Goal: Task Accomplishment & Management: Manage account settings

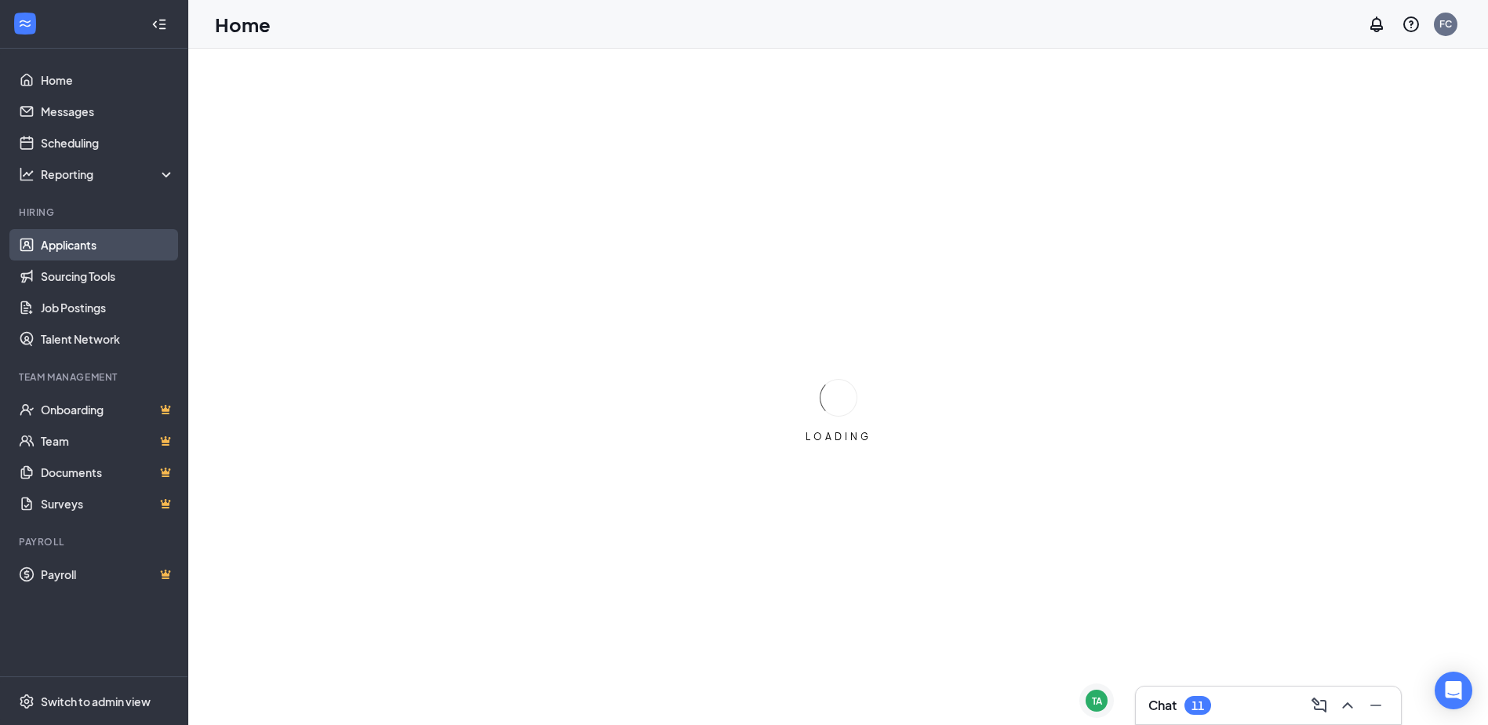
click at [124, 242] on link "Applicants" at bounding box center [108, 244] width 134 height 31
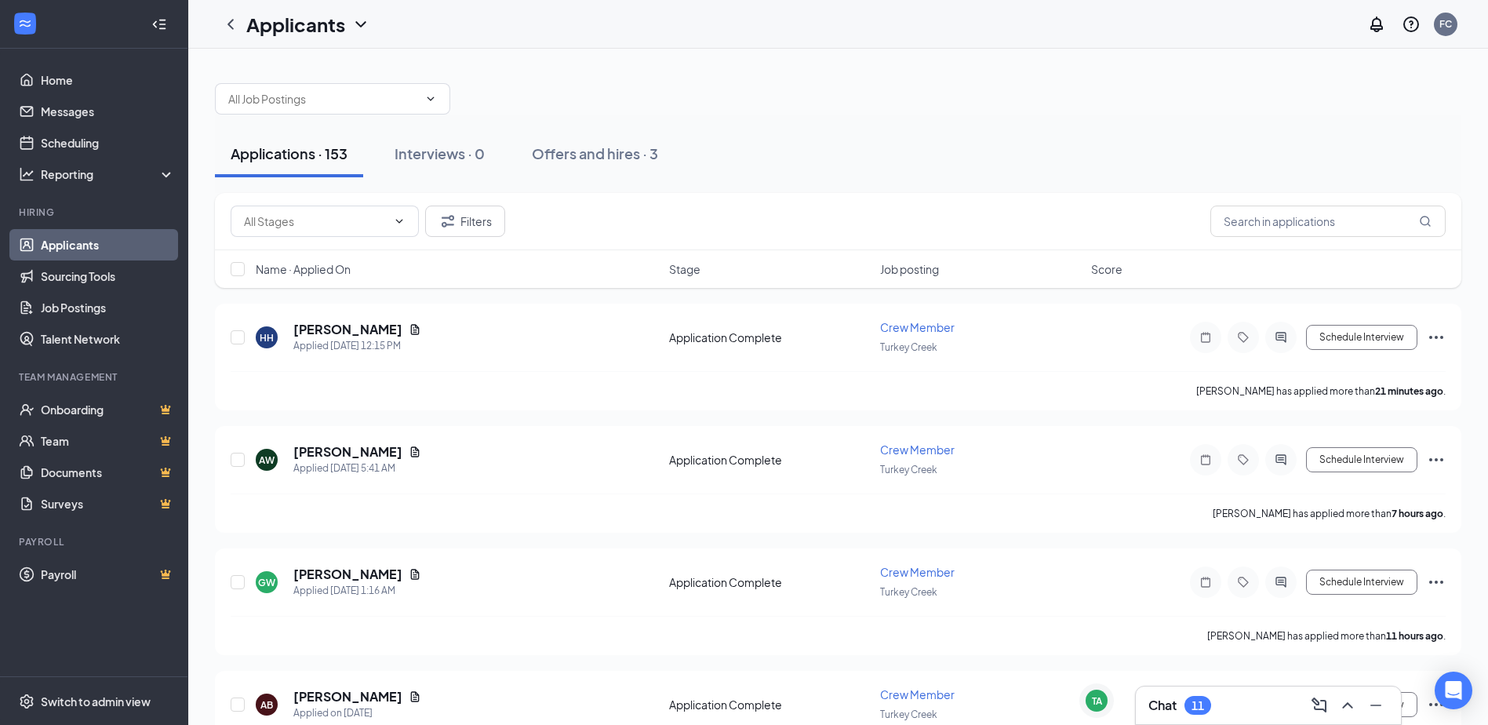
click at [1198, 709] on div "11" at bounding box center [1197, 705] width 13 height 13
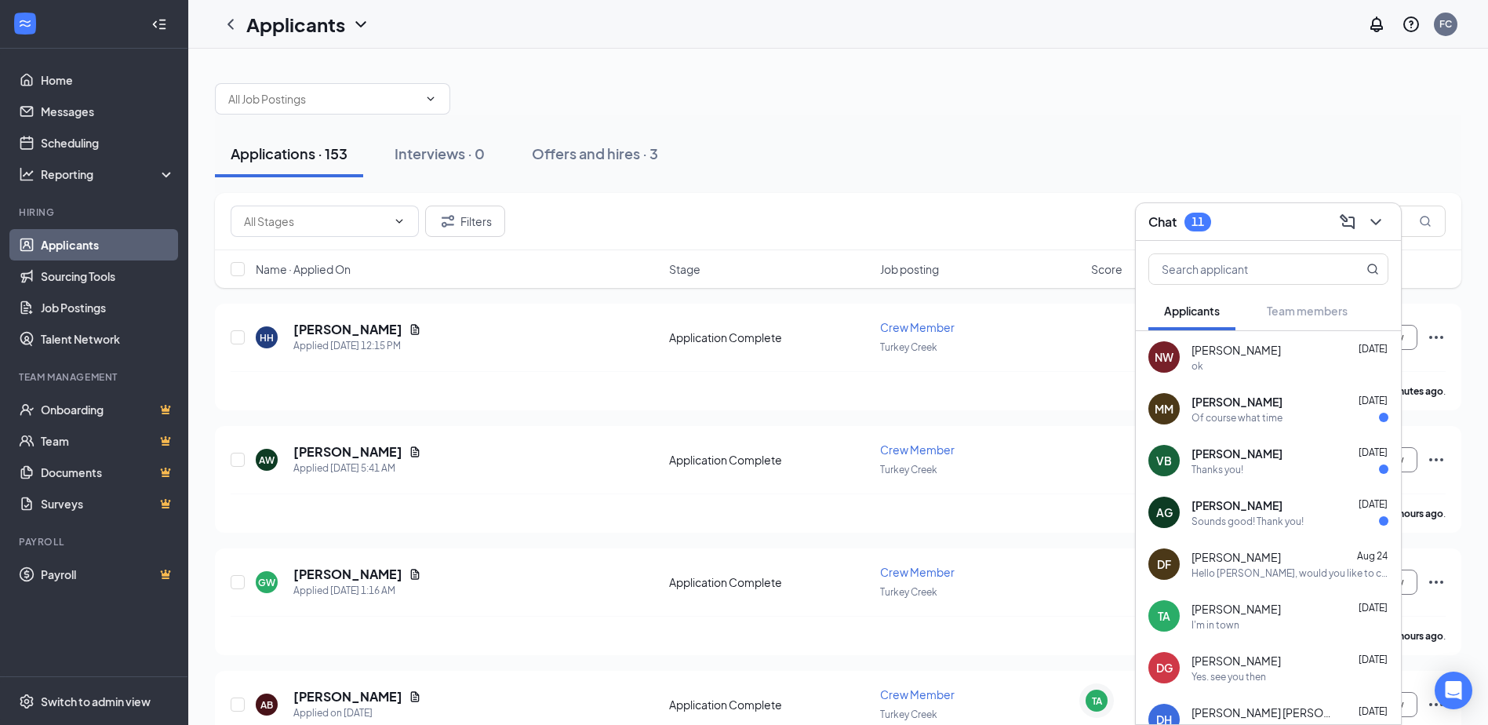
click at [1229, 209] on div "Chat 11" at bounding box center [1268, 221] width 240 height 24
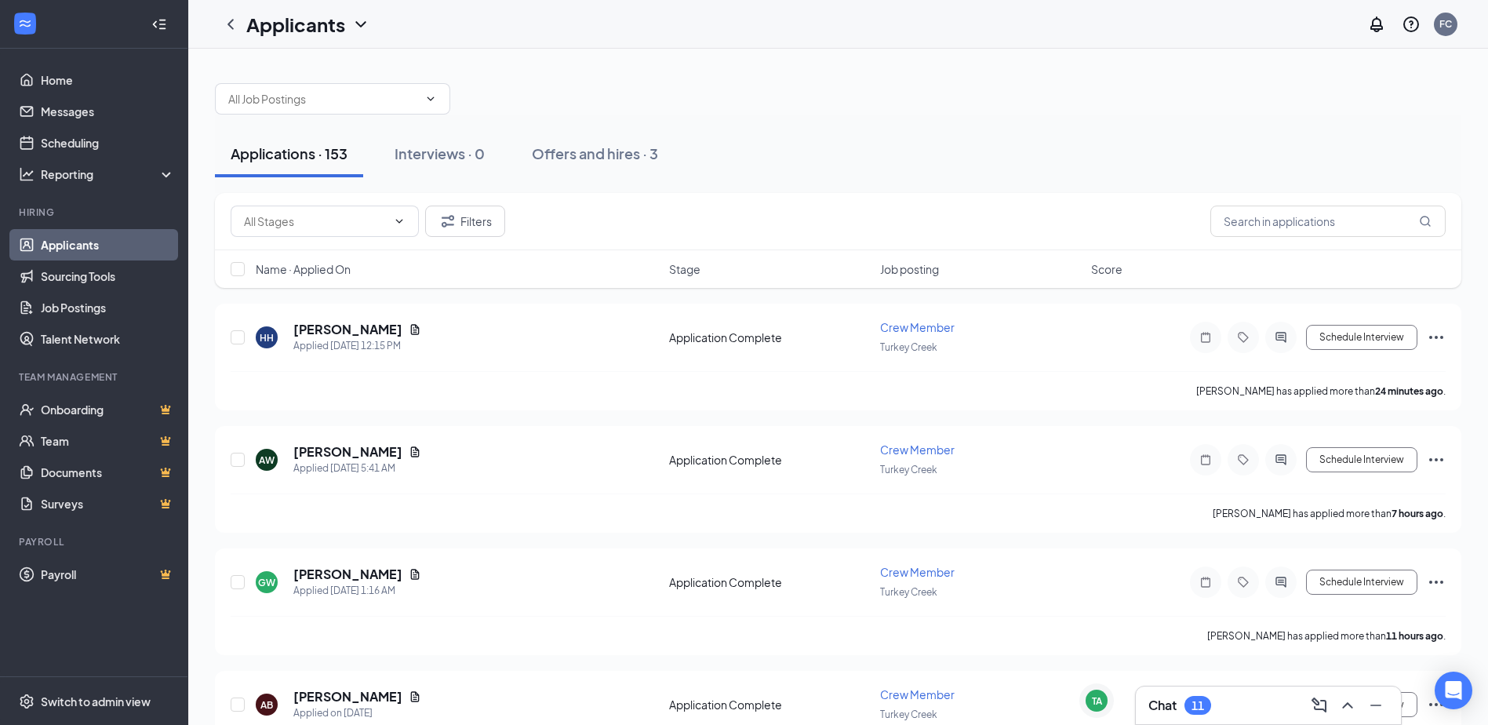
drag, startPoint x: 1243, startPoint y: 704, endPoint x: 1236, endPoint y: 697, distance: 9.4
click at [1243, 703] on div "Chat 11" at bounding box center [1268, 705] width 240 height 25
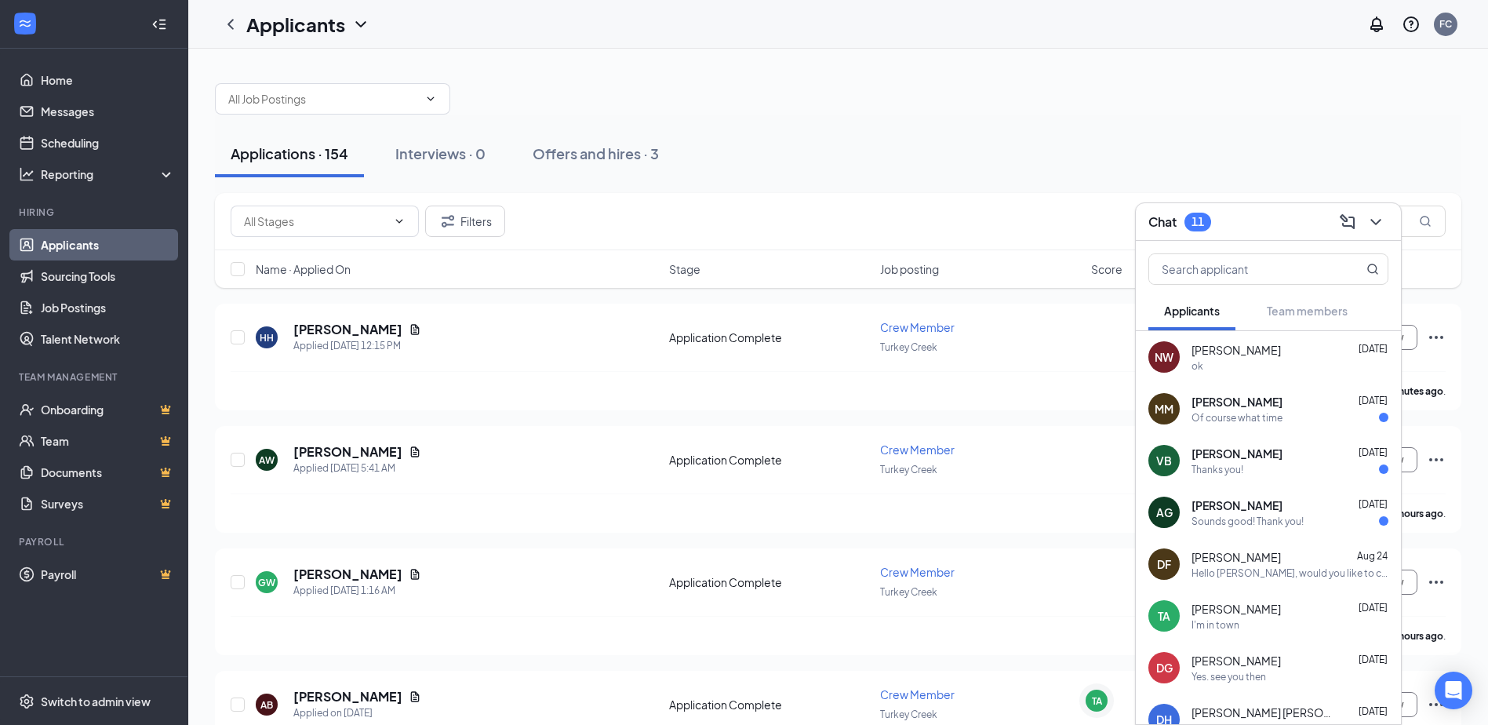
click at [1200, 408] on span "[PERSON_NAME]" at bounding box center [1236, 402] width 91 height 16
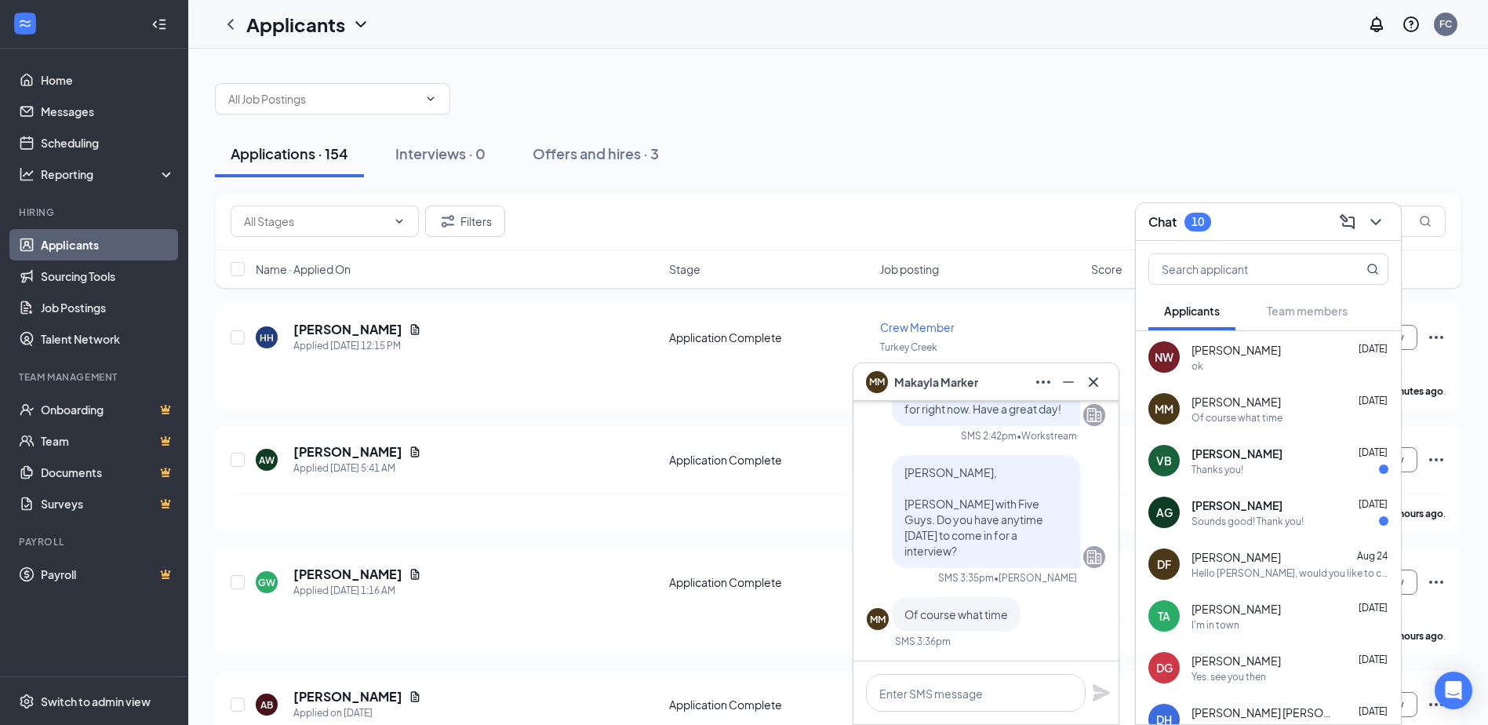
click at [1290, 347] on div "[PERSON_NAME] [DATE]" at bounding box center [1289, 350] width 197 height 16
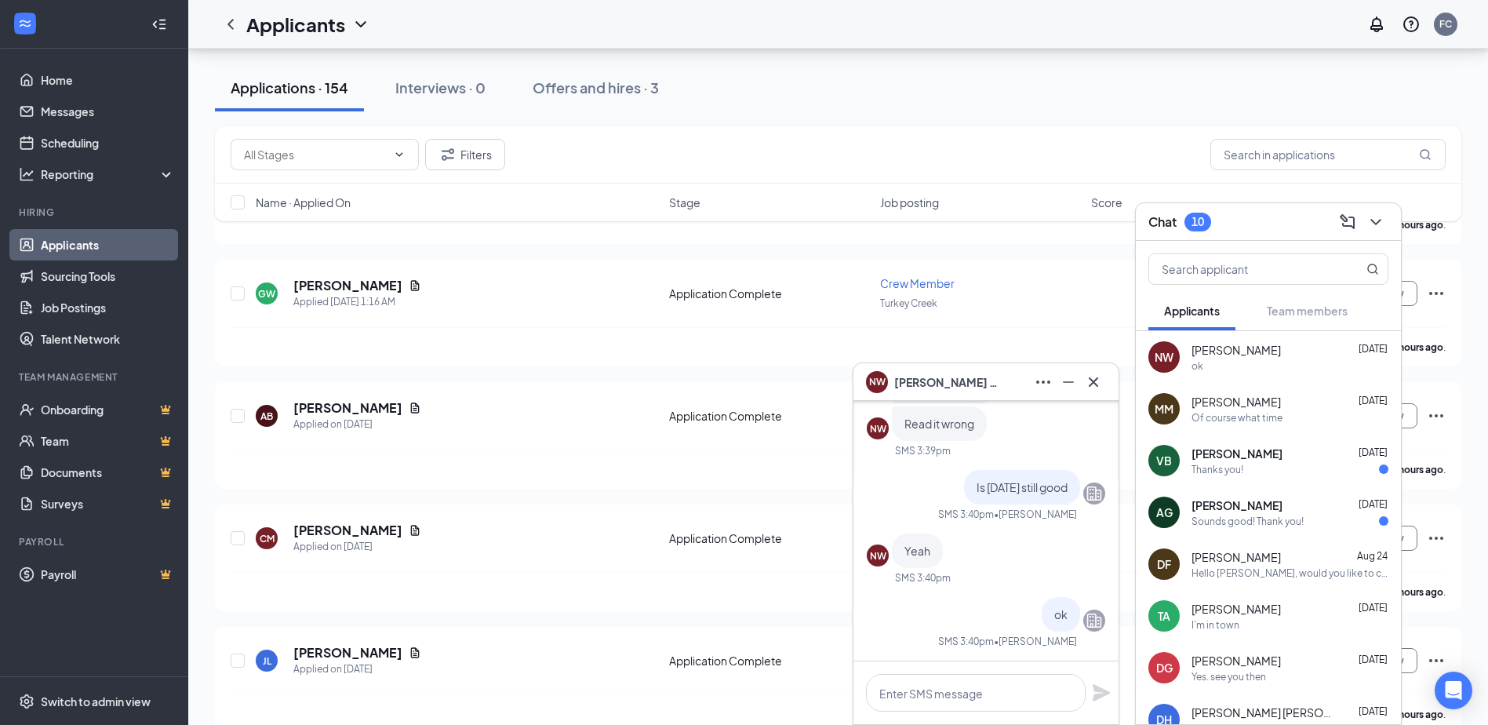
scroll to position [314, 0]
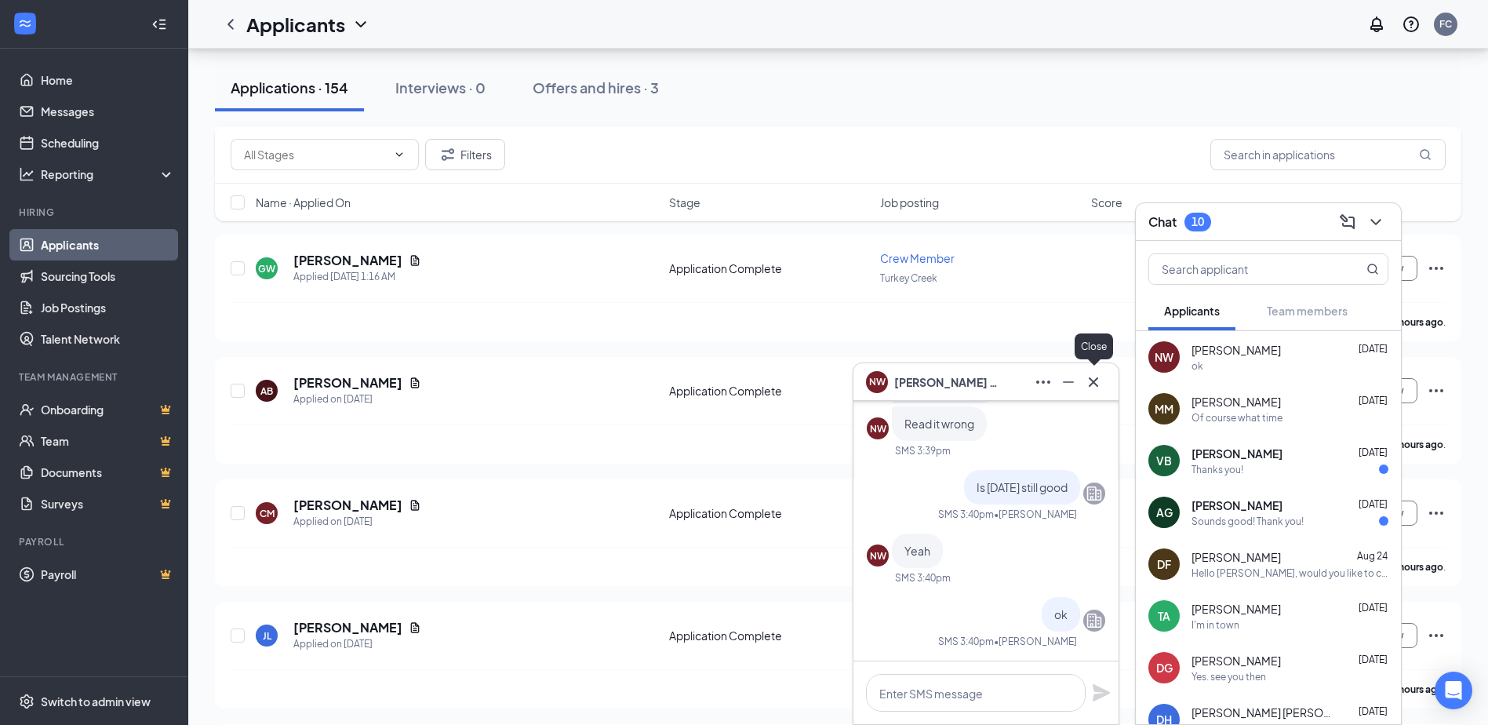
click at [1096, 384] on icon "Cross" at bounding box center [1093, 380] width 9 height 9
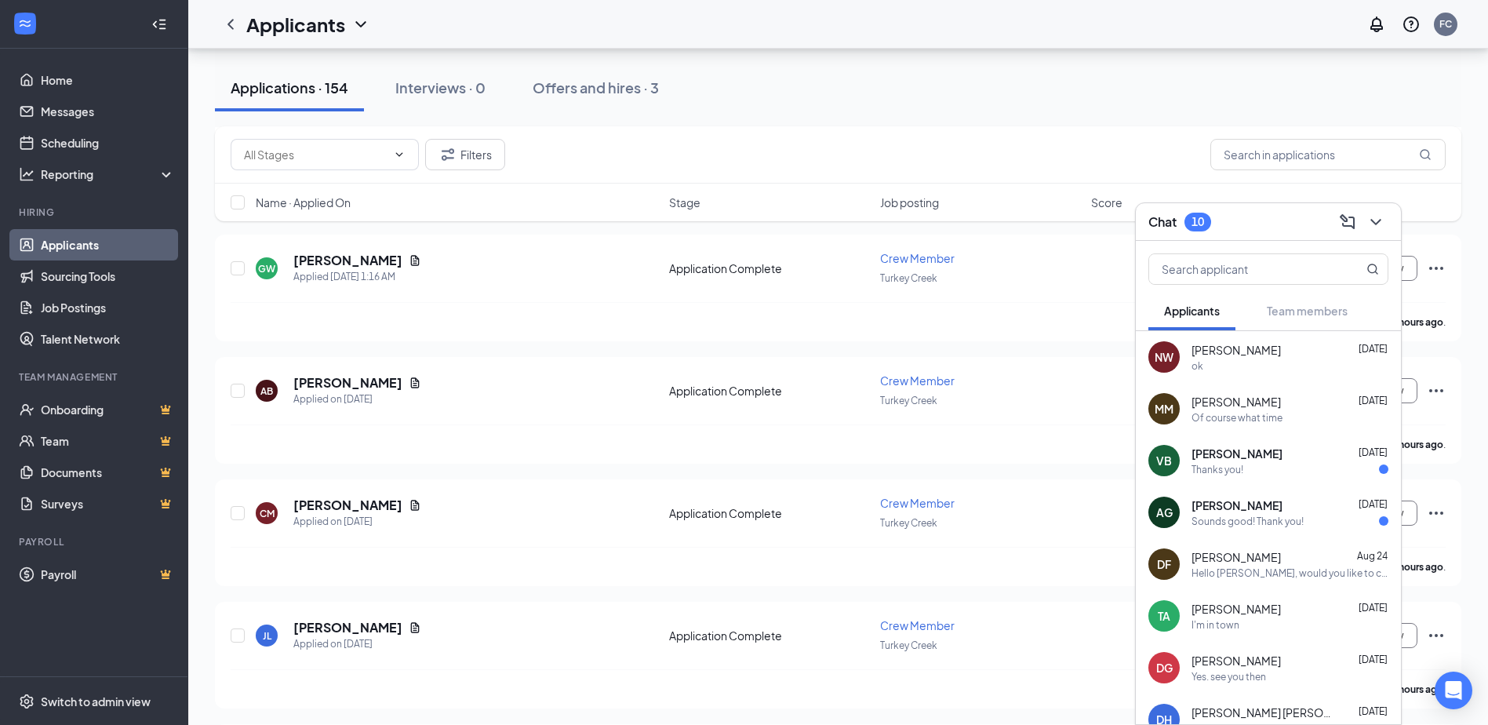
click at [1304, 446] on div "[PERSON_NAME] [DATE]" at bounding box center [1289, 454] width 197 height 16
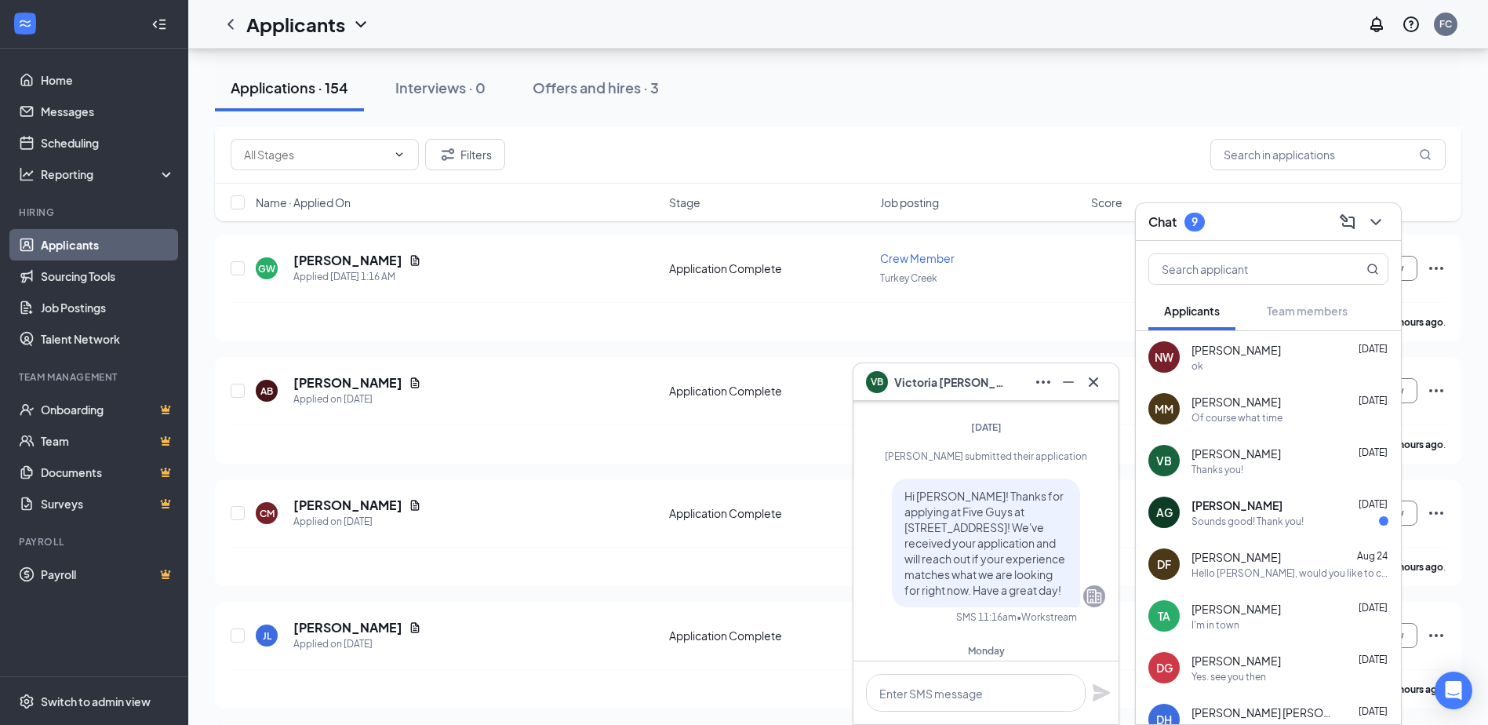
scroll to position [0, 0]
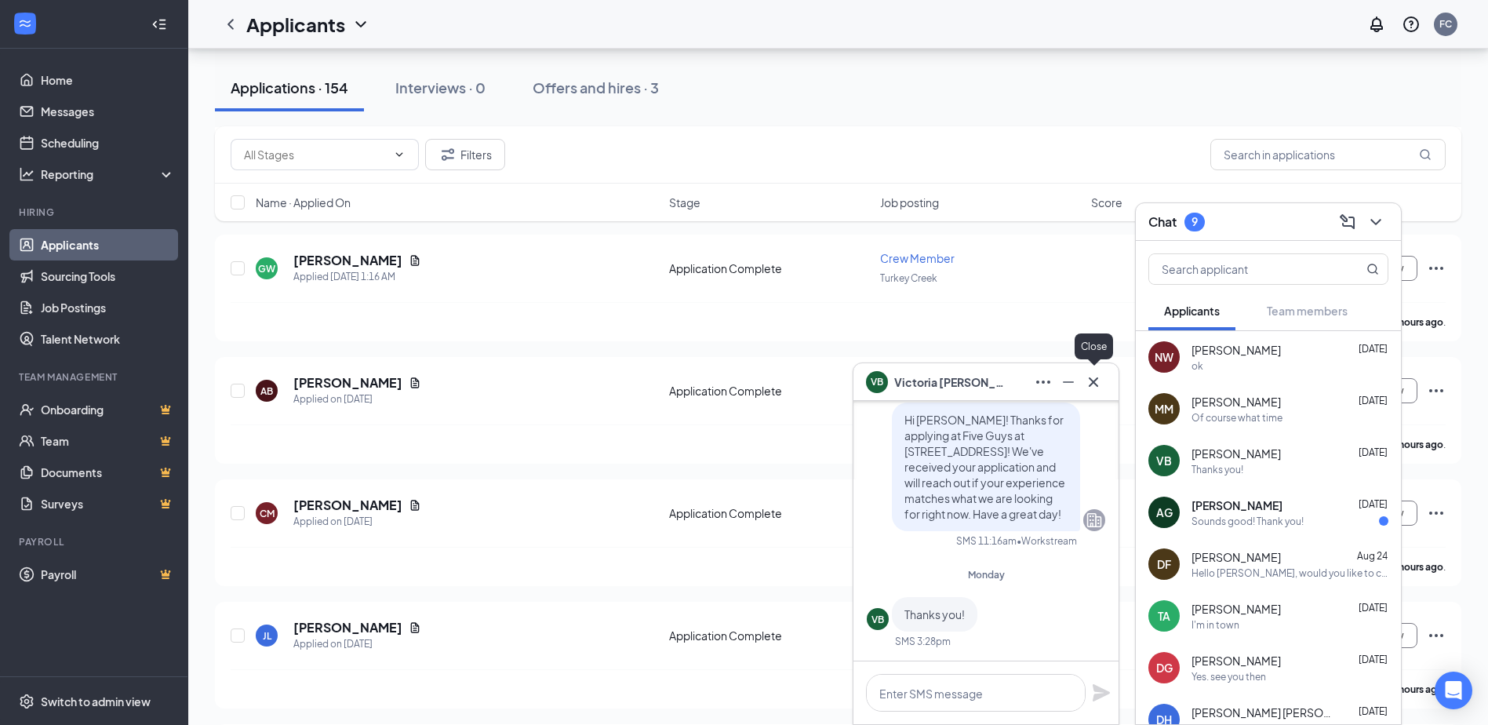
click at [1098, 385] on icon "Cross" at bounding box center [1093, 382] width 19 height 19
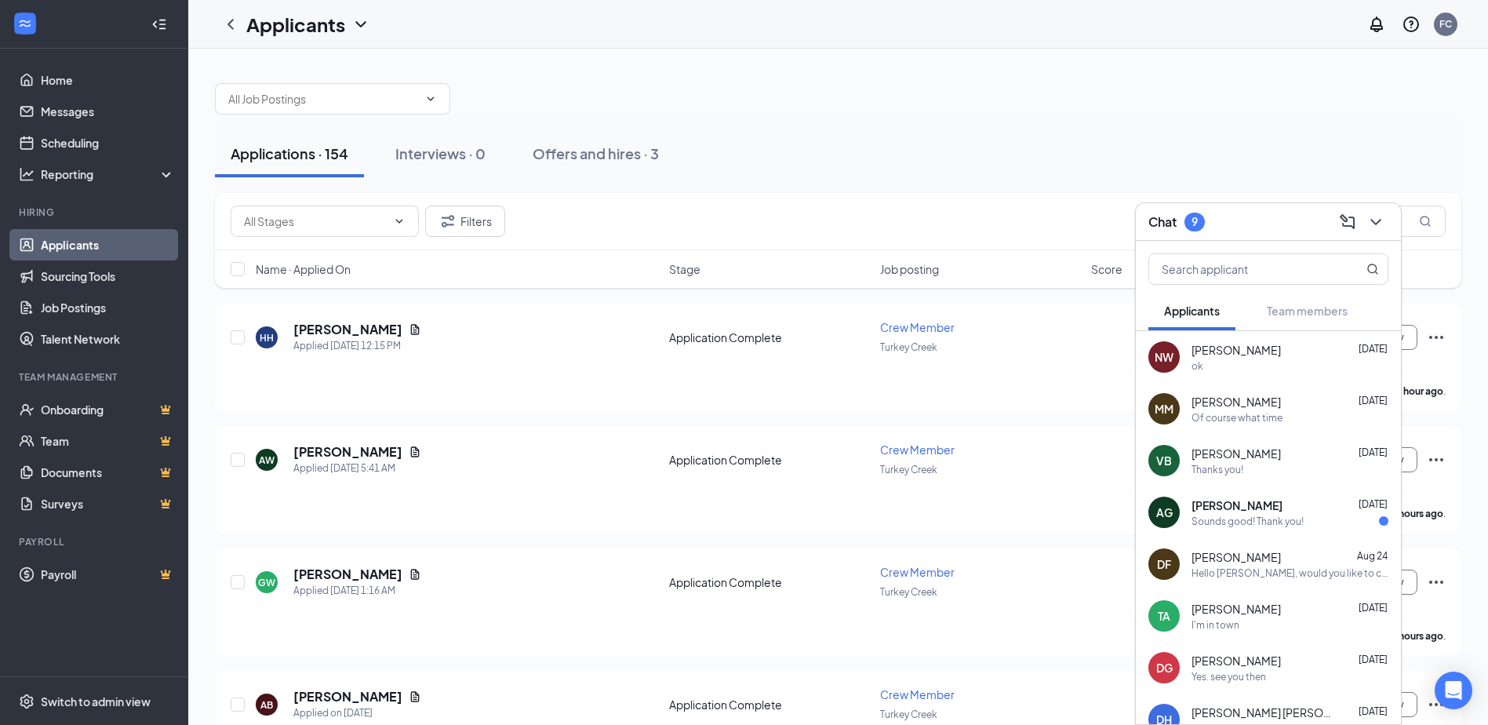
click at [1270, 512] on span "[PERSON_NAME]" at bounding box center [1236, 505] width 91 height 16
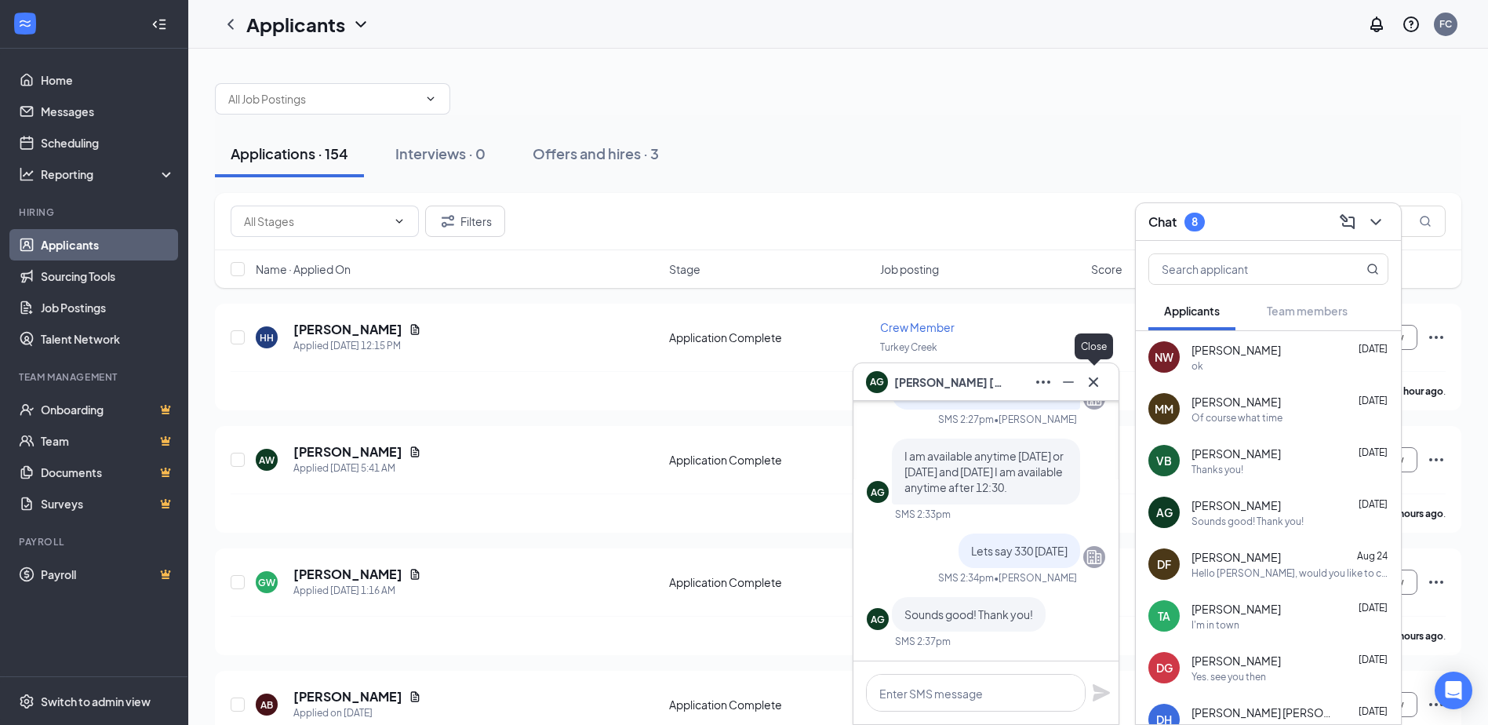
click at [1093, 379] on icon "Cross" at bounding box center [1093, 382] width 19 height 19
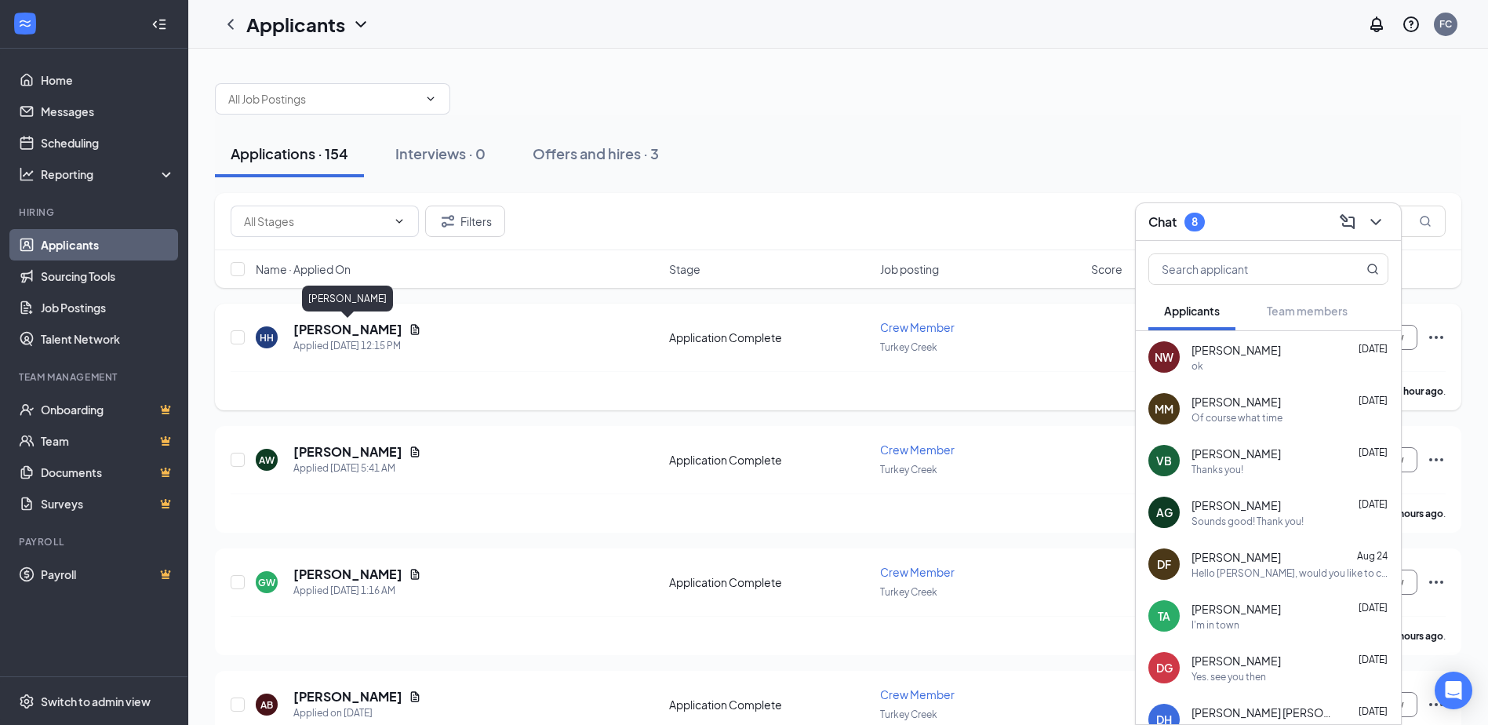
click at [320, 327] on h5 "[PERSON_NAME]" at bounding box center [347, 329] width 109 height 17
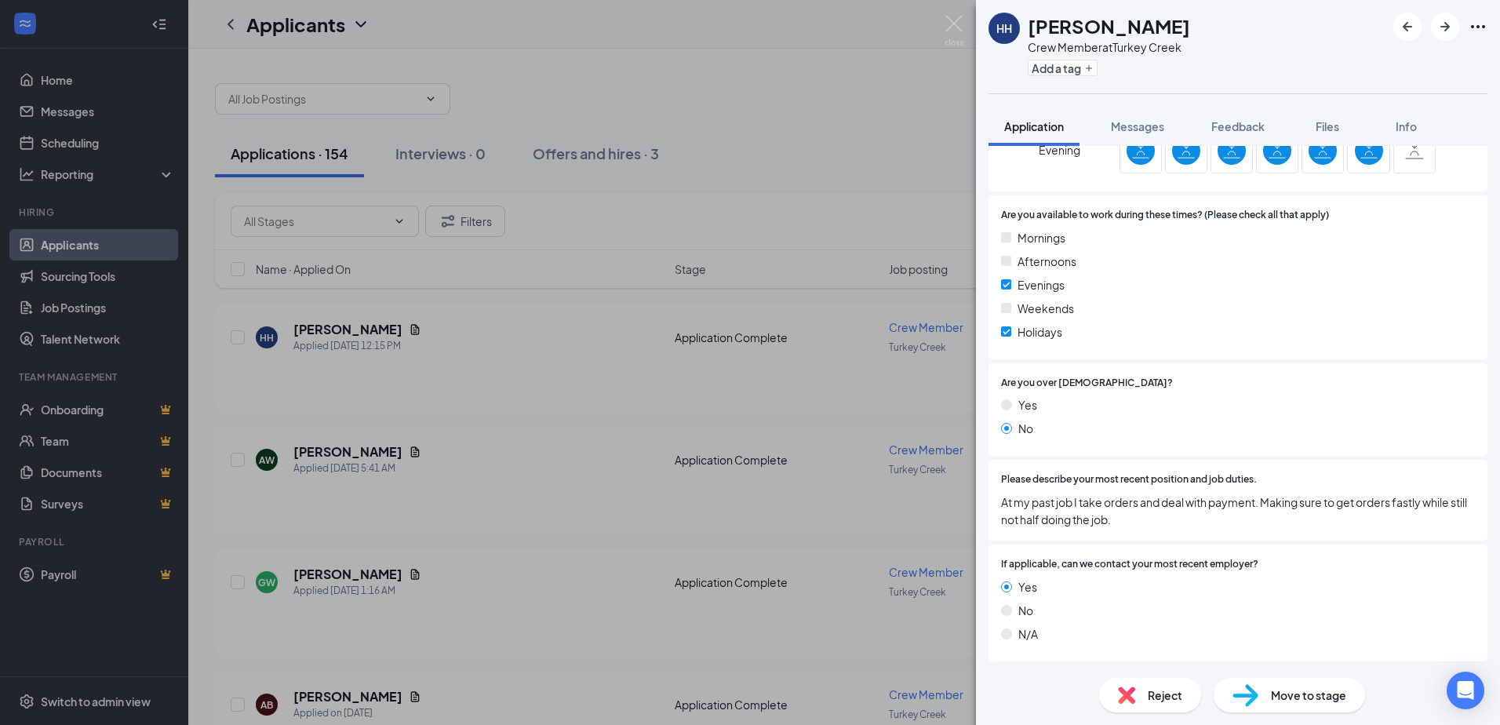
scroll to position [627, 0]
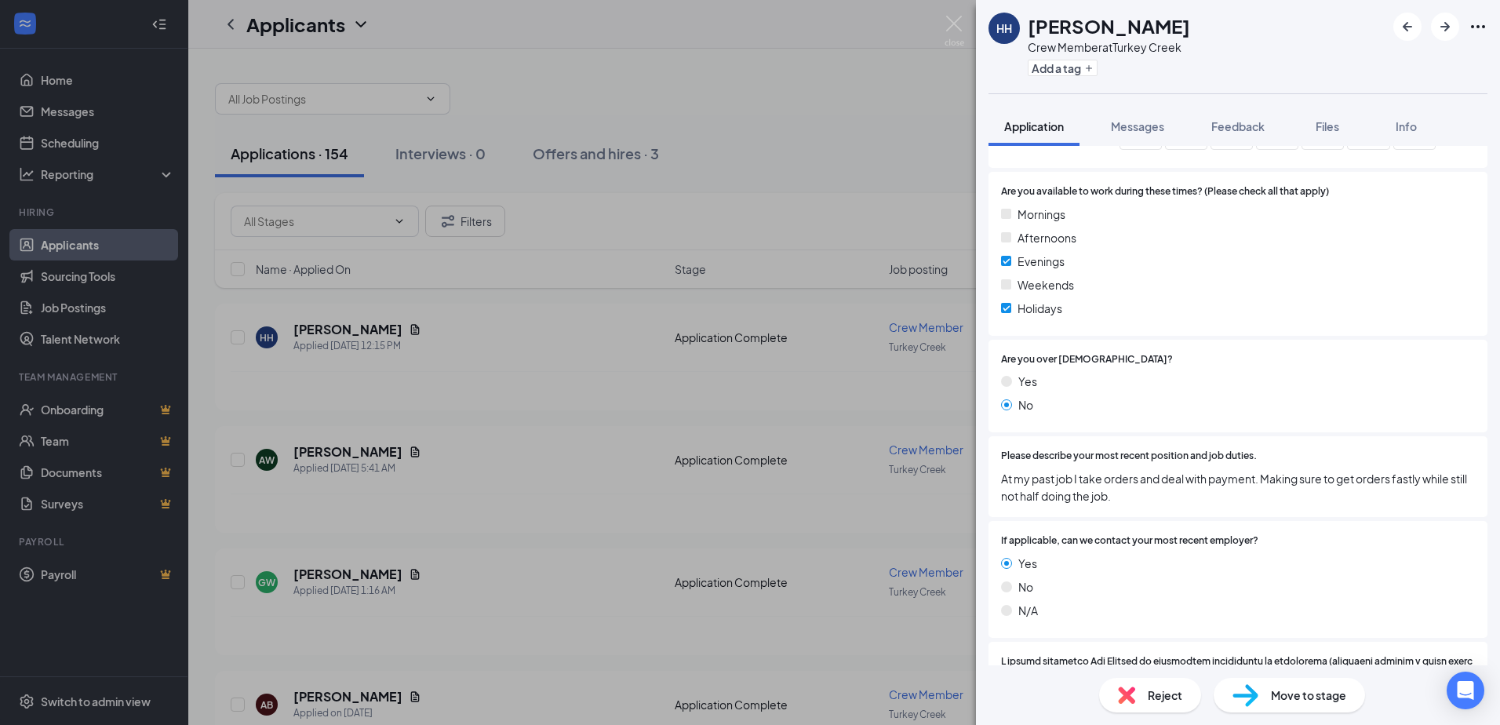
click at [956, 9] on div "HH [PERSON_NAME] Crew Member at [GEOGRAPHIC_DATA] Add a tag Application Message…" at bounding box center [750, 362] width 1500 height 725
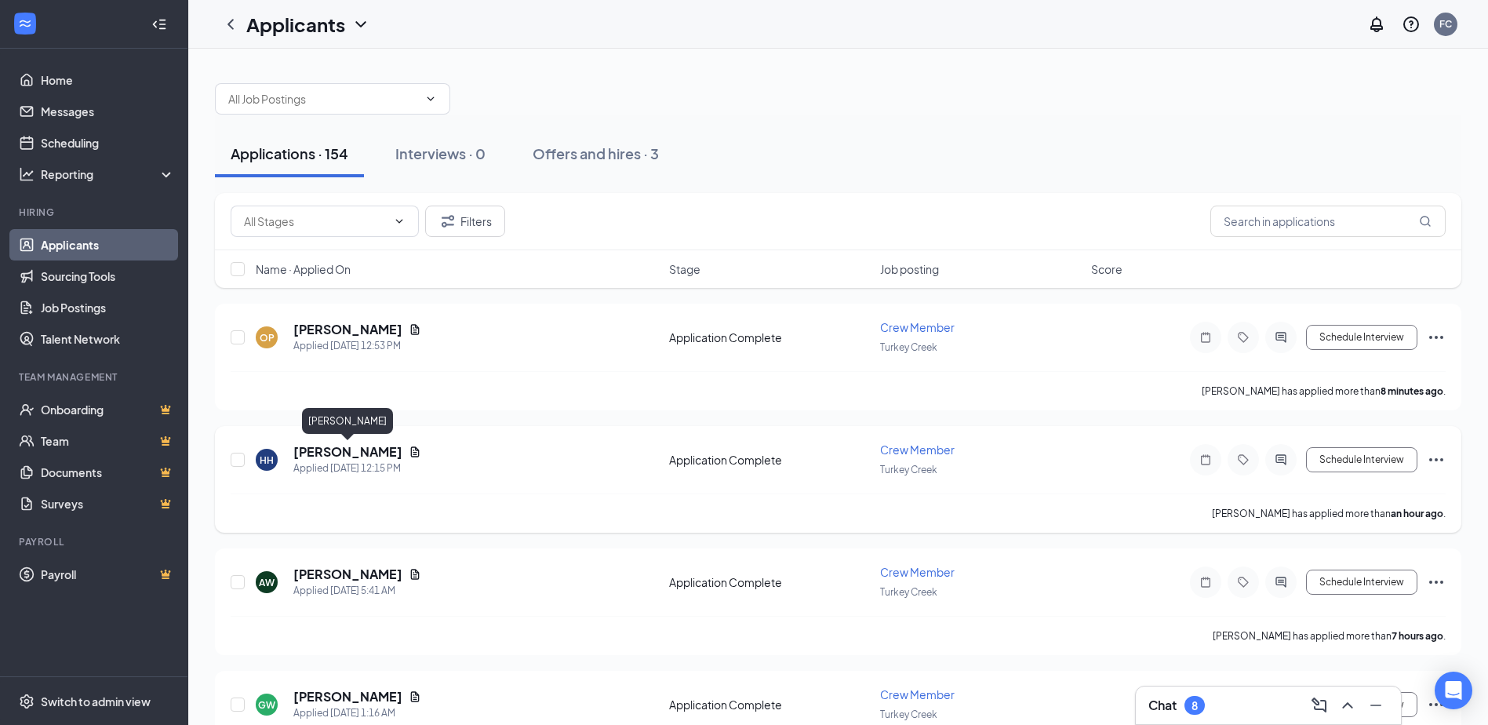
click at [315, 453] on h5 "[PERSON_NAME]" at bounding box center [347, 451] width 109 height 17
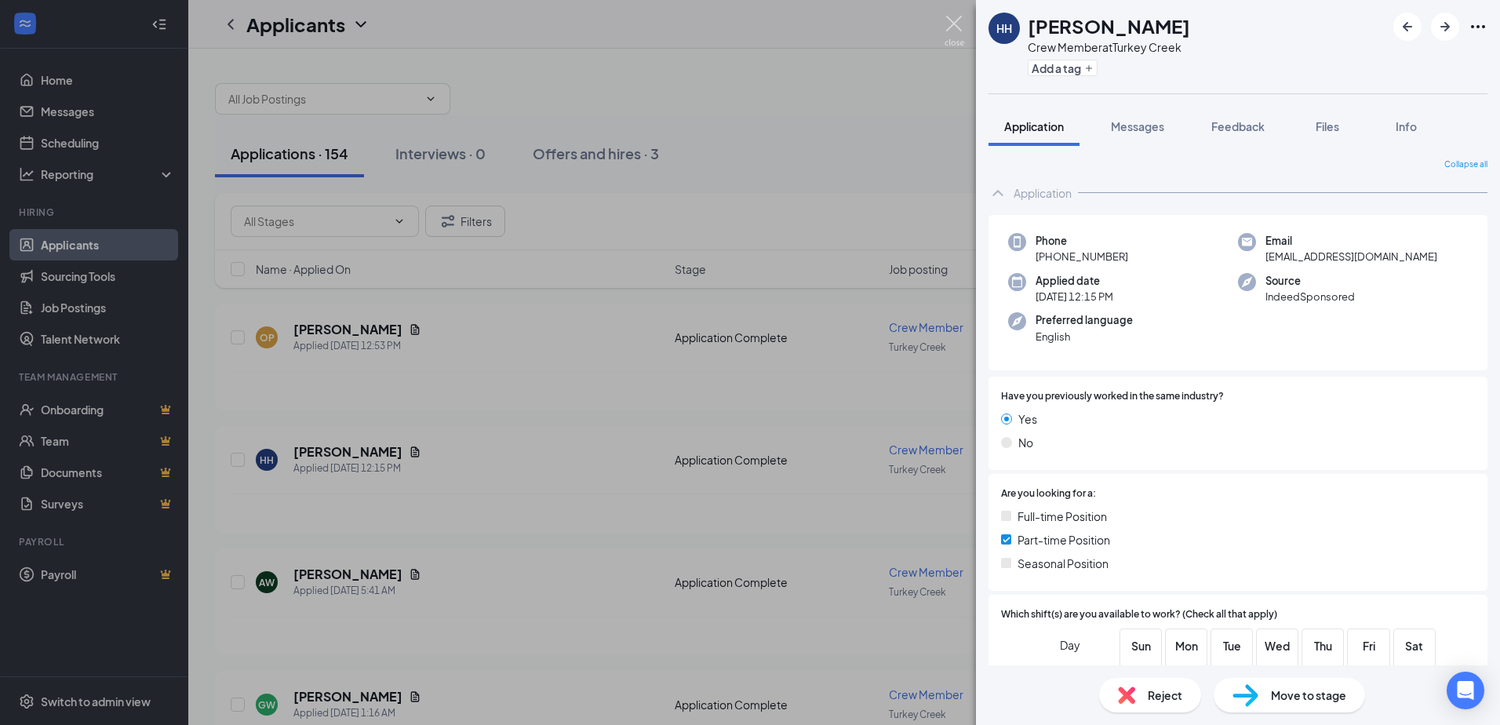
click at [958, 20] on img at bounding box center [954, 31] width 20 height 31
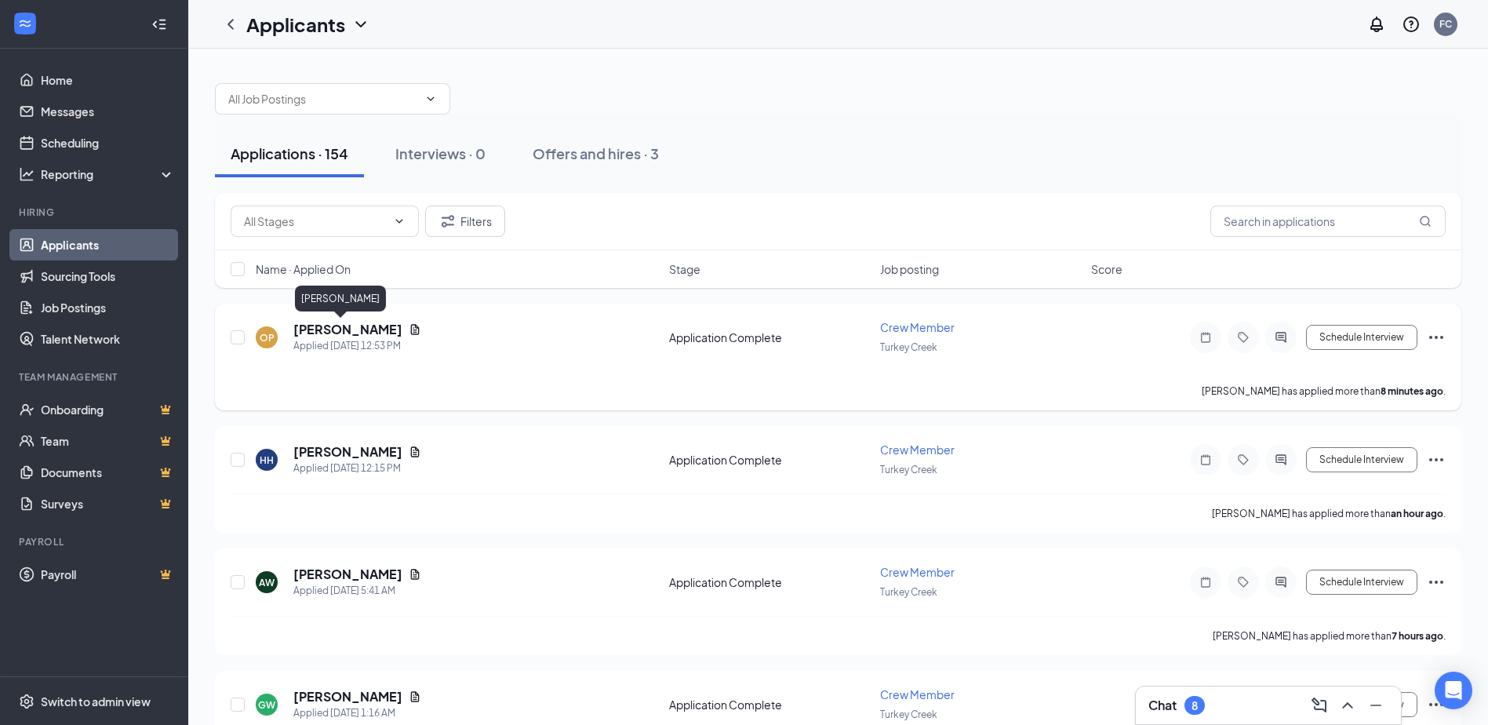
click at [309, 329] on h5 "[PERSON_NAME]" at bounding box center [347, 329] width 109 height 17
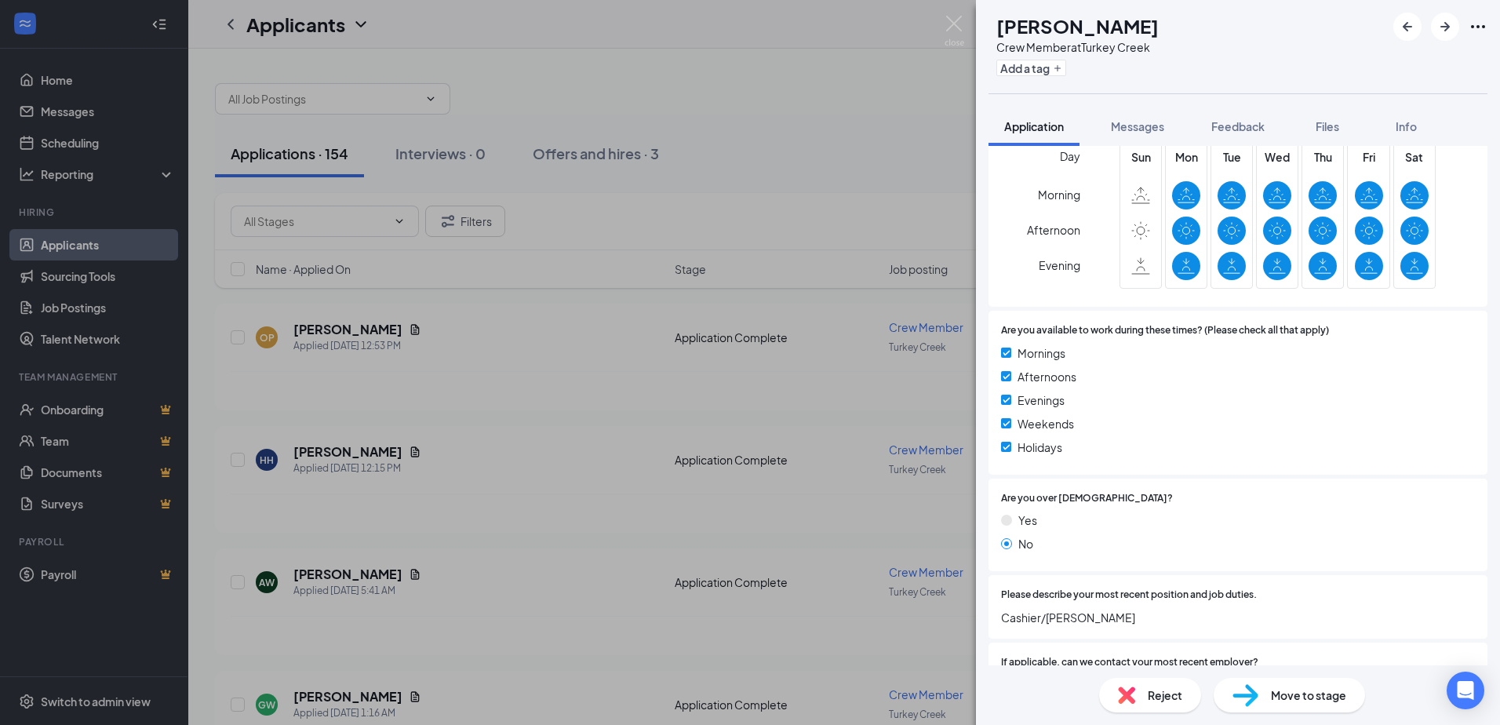
scroll to position [549, 0]
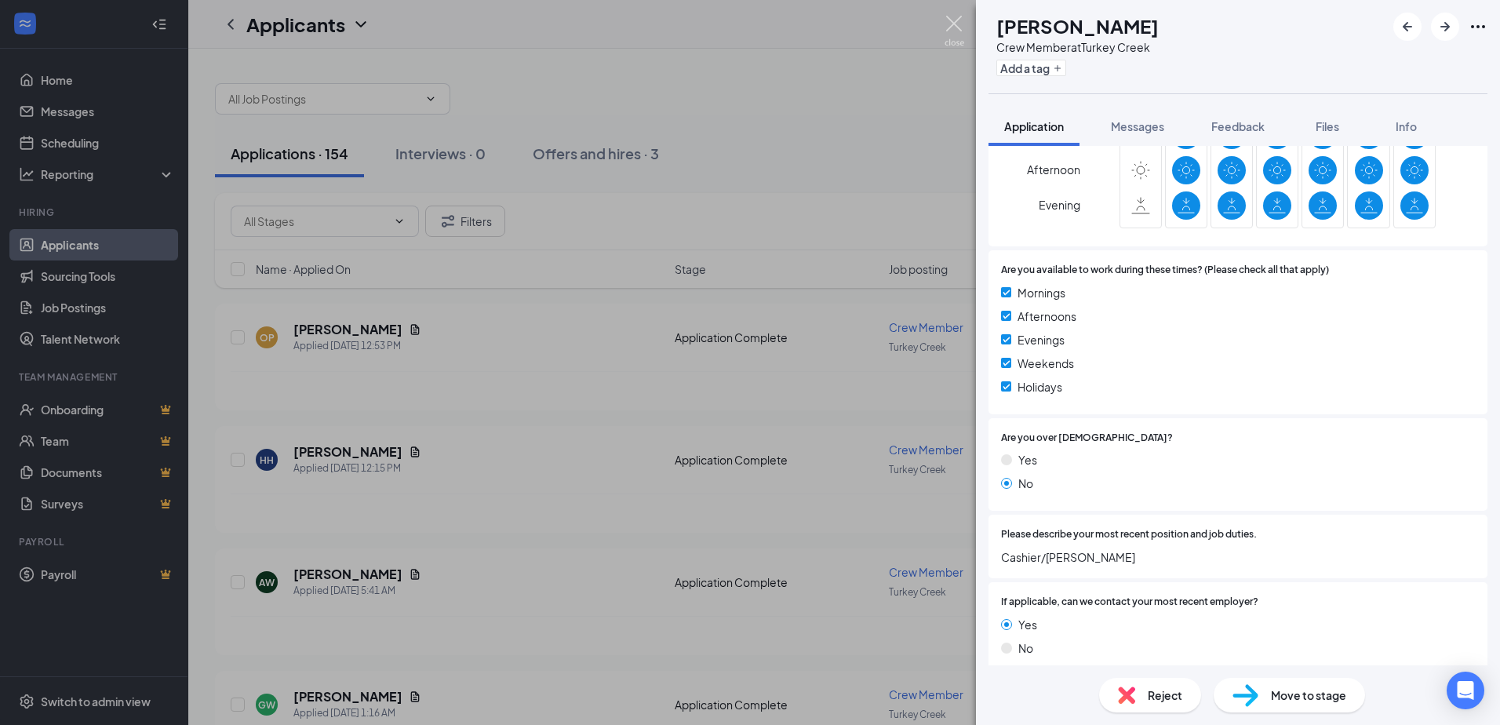
click at [950, 24] on img at bounding box center [954, 31] width 20 height 31
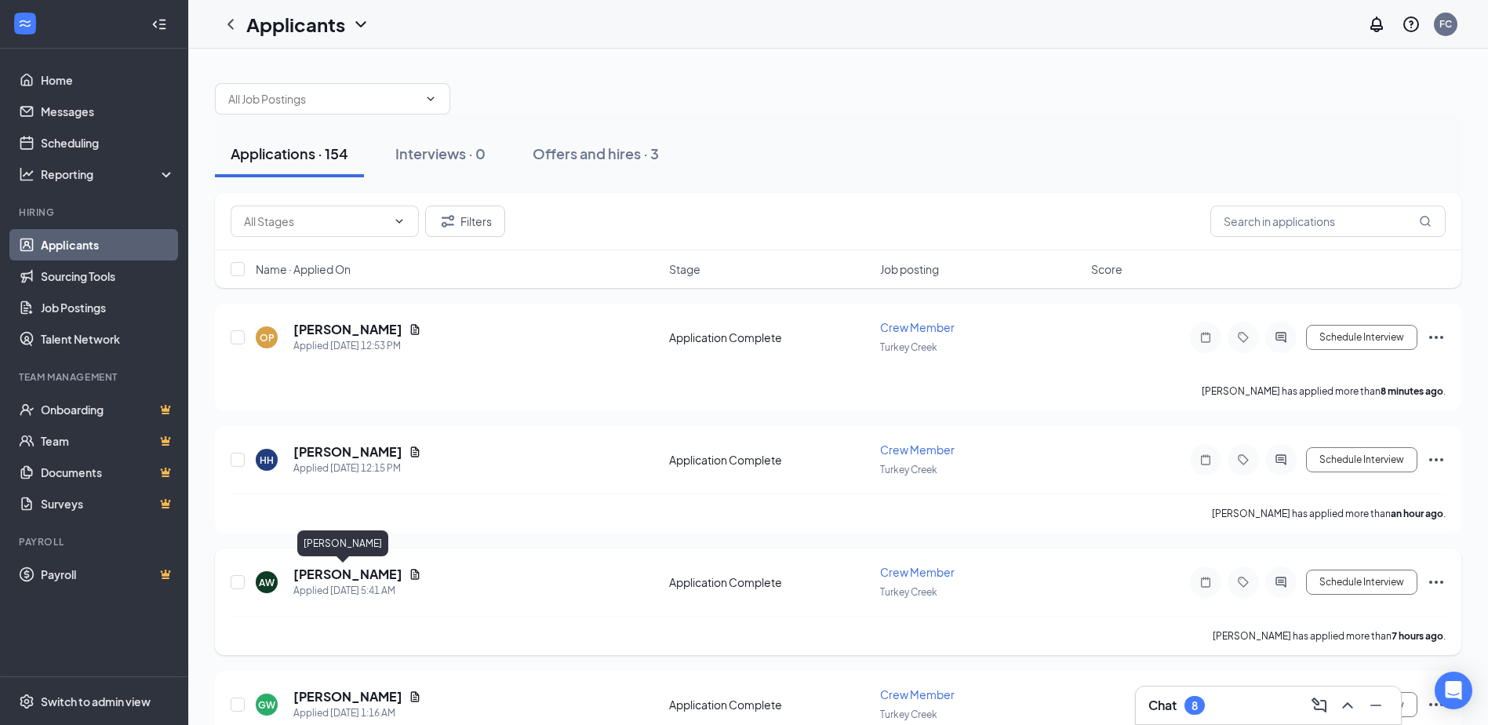
click at [342, 574] on h5 "[PERSON_NAME]" at bounding box center [347, 574] width 109 height 17
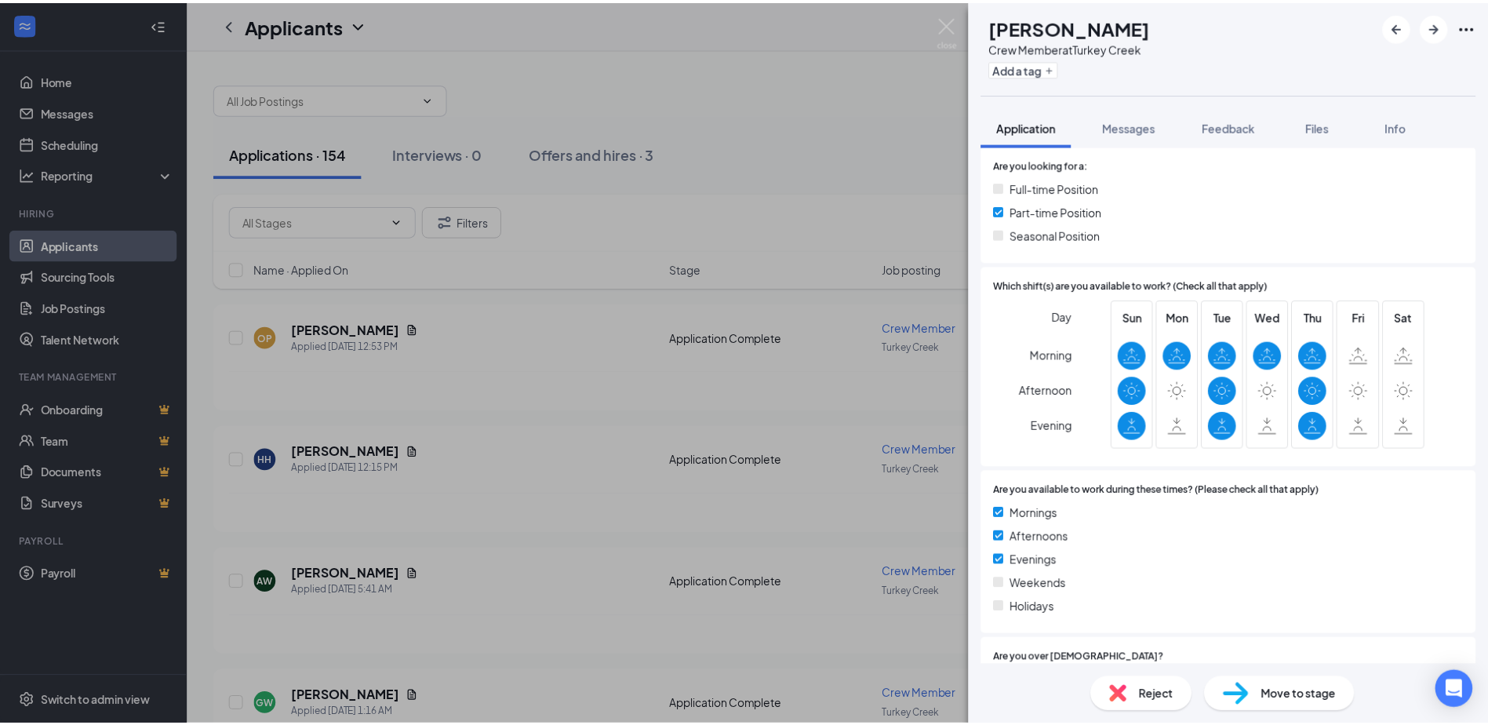
scroll to position [314, 0]
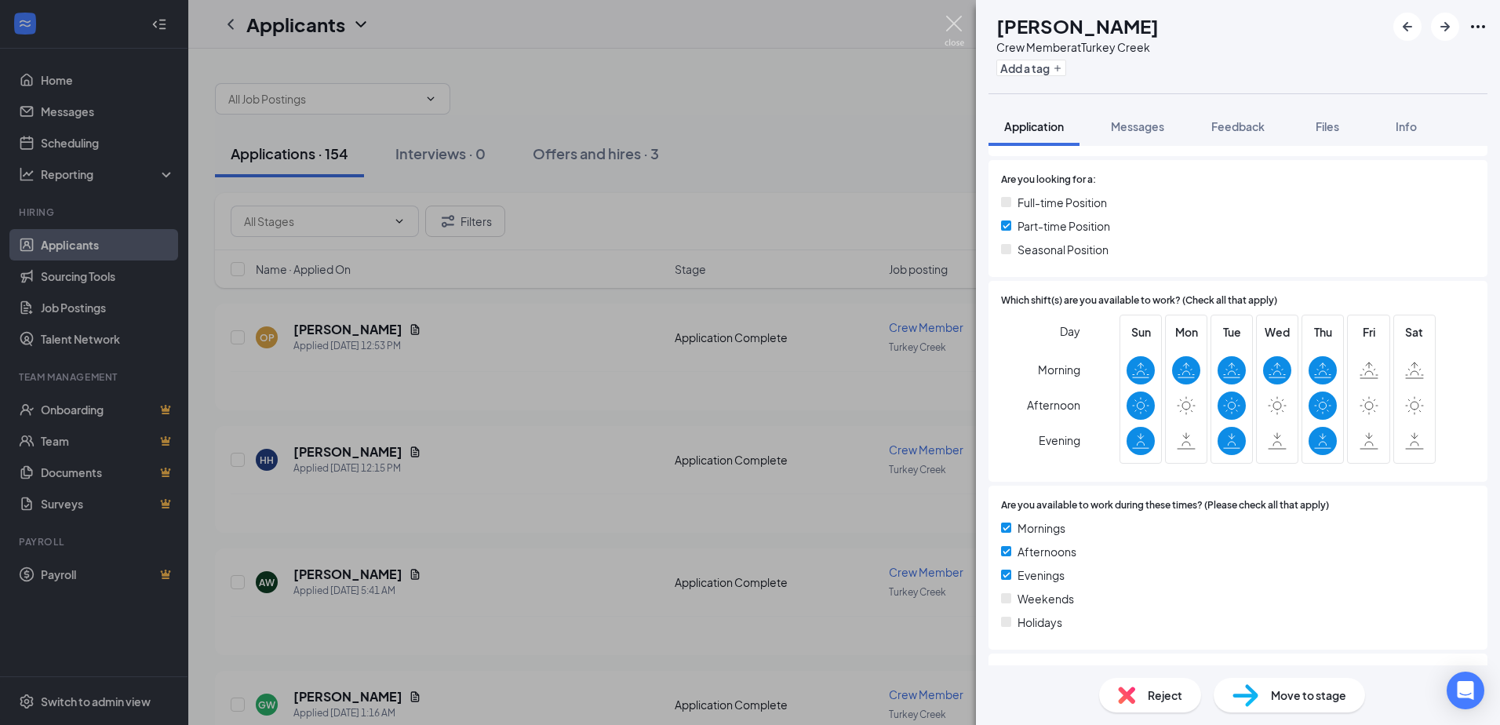
click at [955, 18] on img at bounding box center [954, 31] width 20 height 31
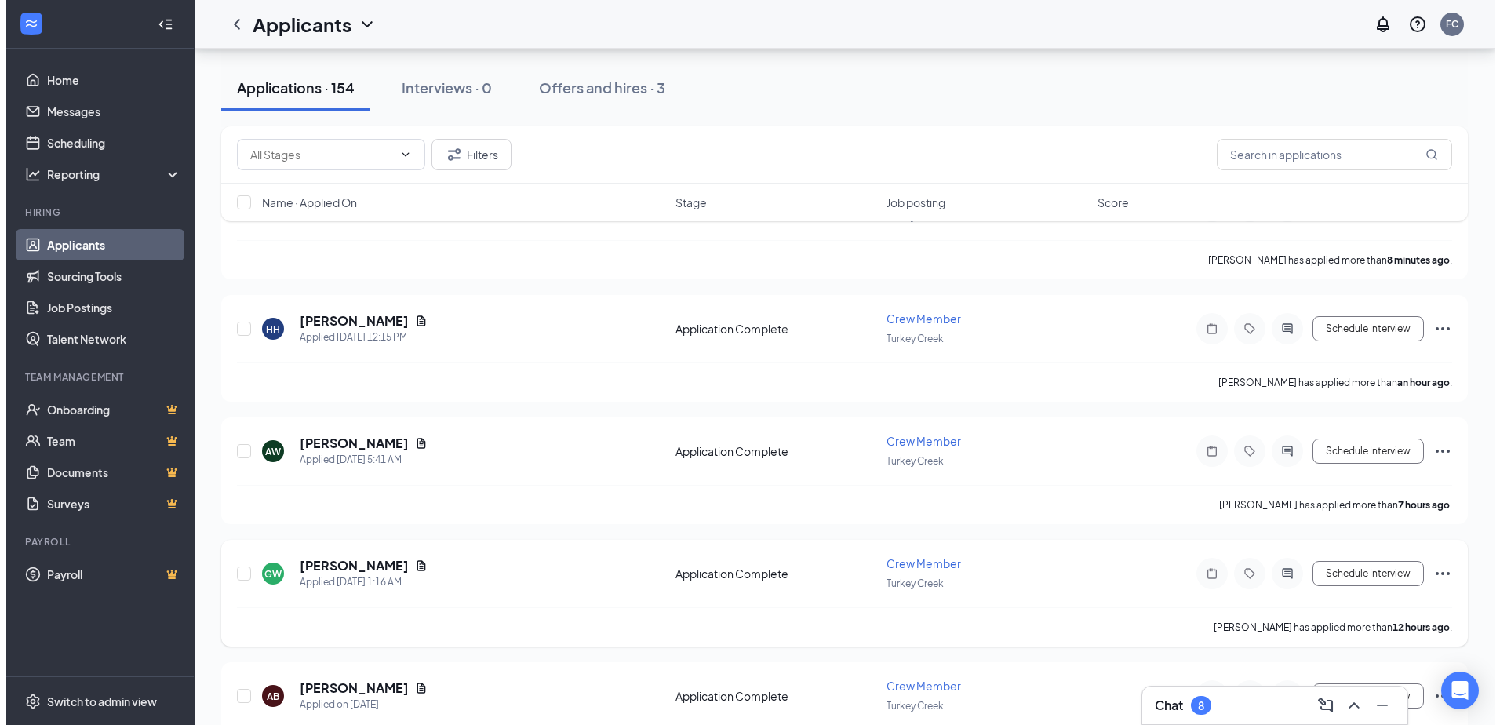
scroll to position [157, 0]
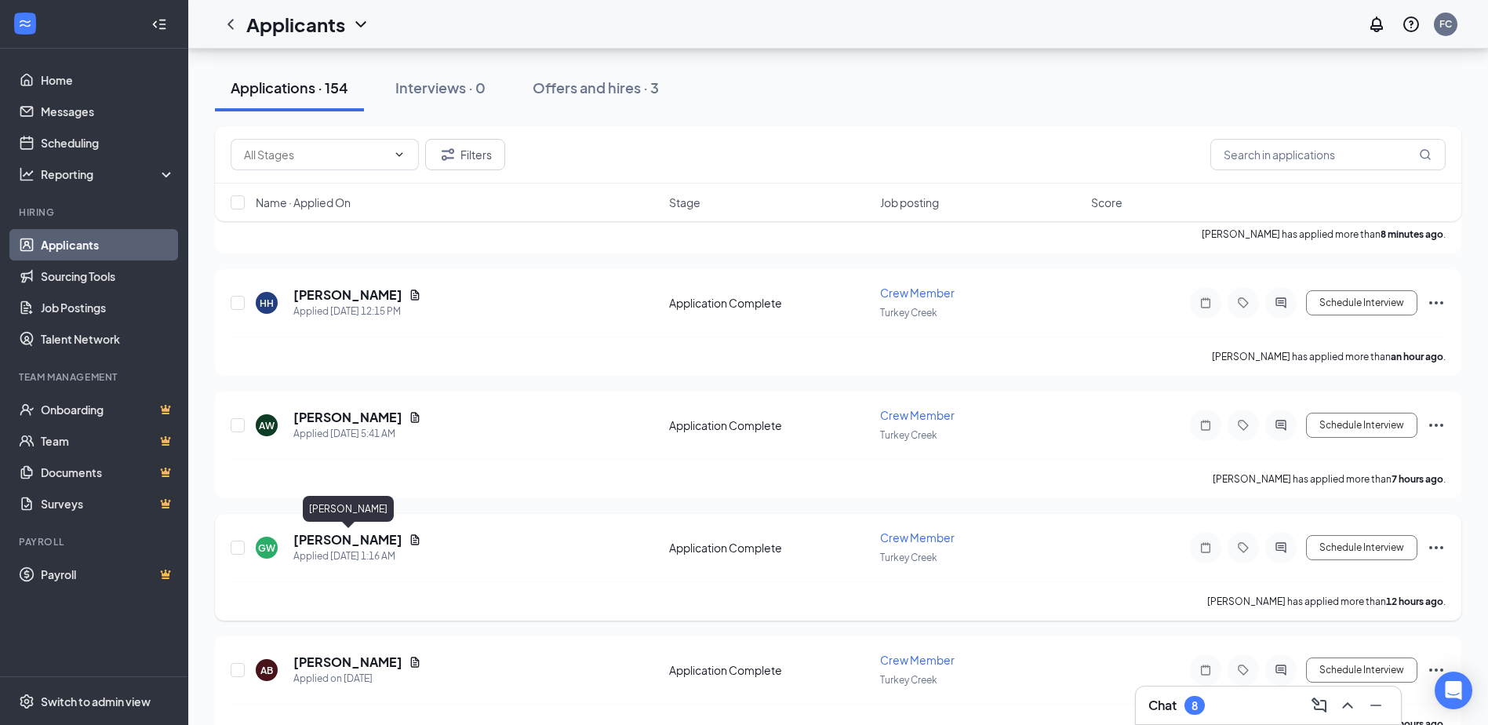
click at [348, 538] on h5 "[PERSON_NAME]" at bounding box center [347, 539] width 109 height 17
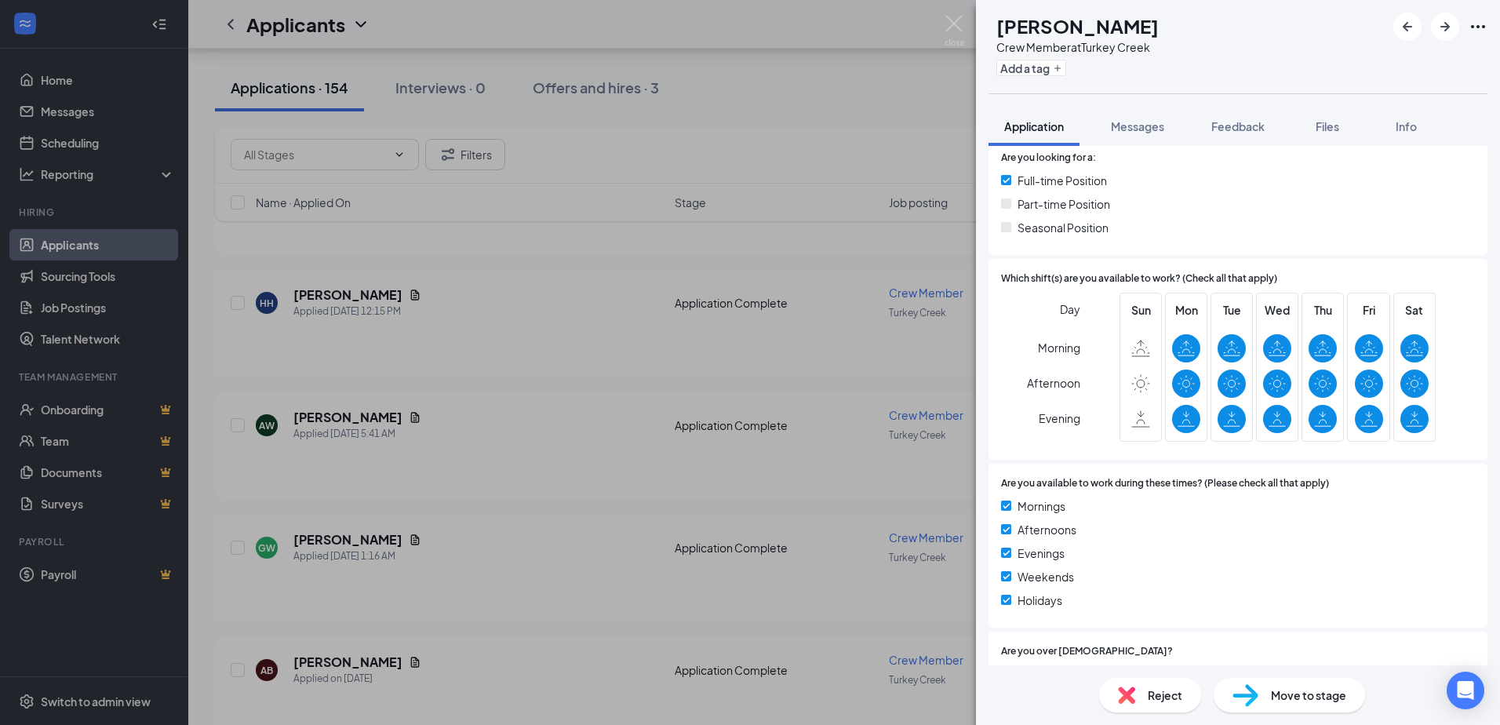
scroll to position [78, 0]
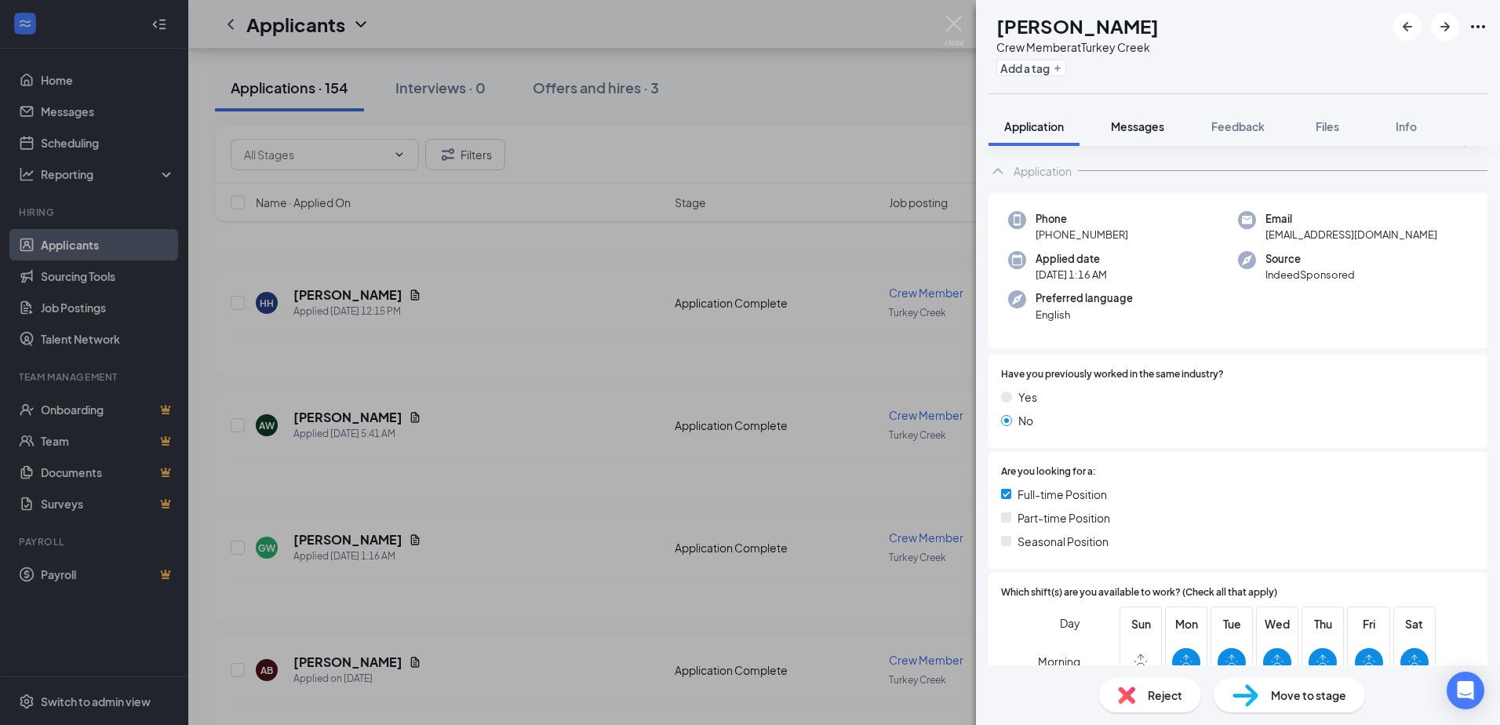
click at [1146, 127] on span "Messages" at bounding box center [1137, 126] width 53 height 14
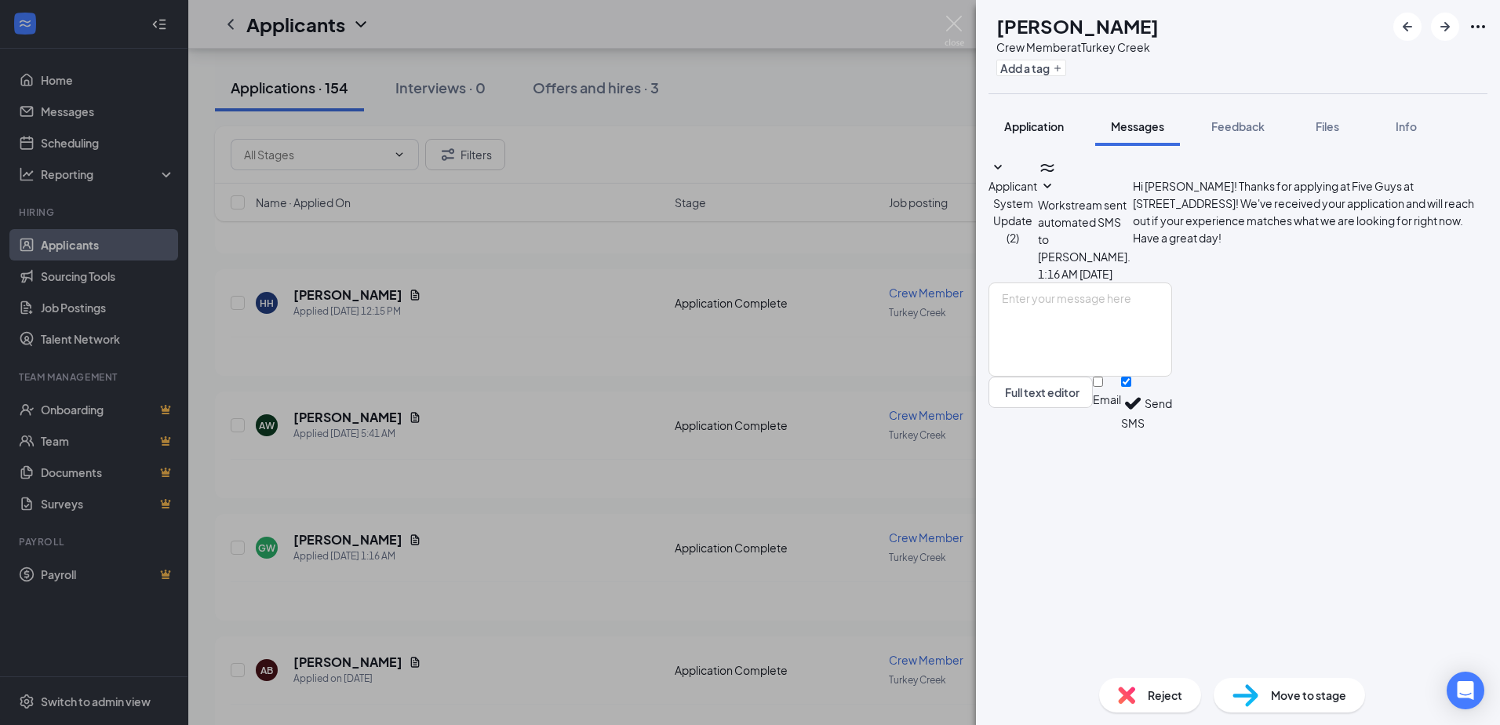
click at [1049, 129] on span "Application" at bounding box center [1034, 126] width 60 height 14
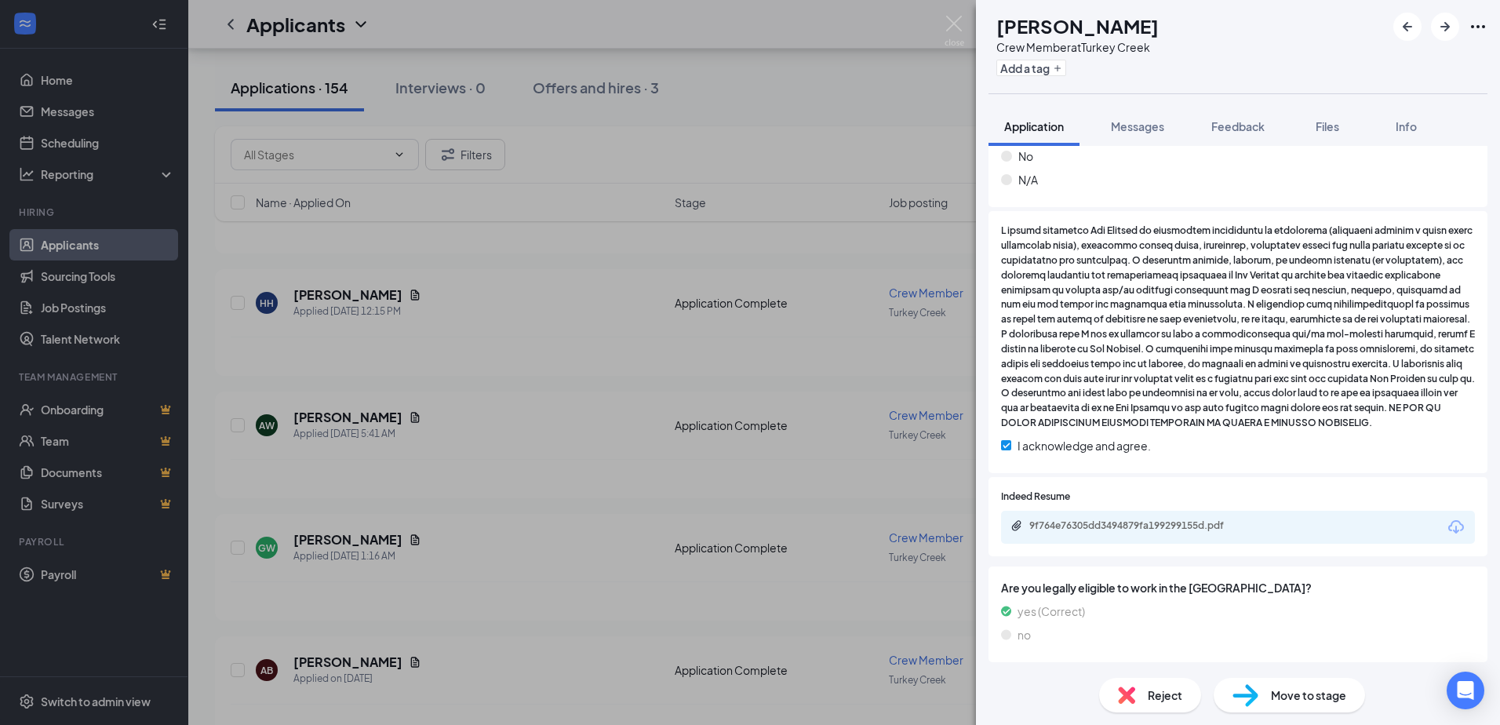
scroll to position [1098, 0]
click at [1366, 522] on div "9f764e76305dd3494879fa199299155d.pdf" at bounding box center [1238, 526] width 474 height 33
click at [1448, 531] on icon "Download" at bounding box center [1456, 525] width 16 height 13
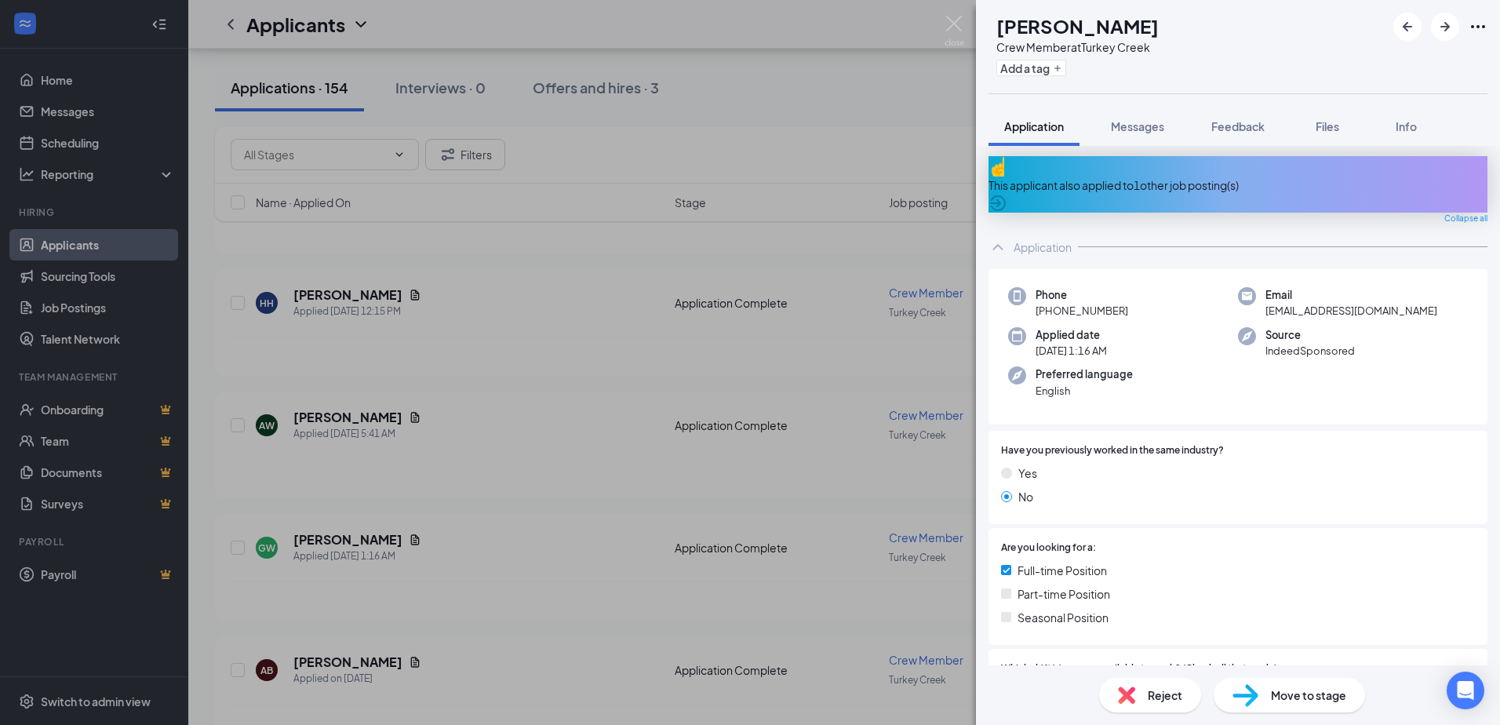
scroll to position [0, 0]
click at [951, 24] on img at bounding box center [954, 31] width 20 height 31
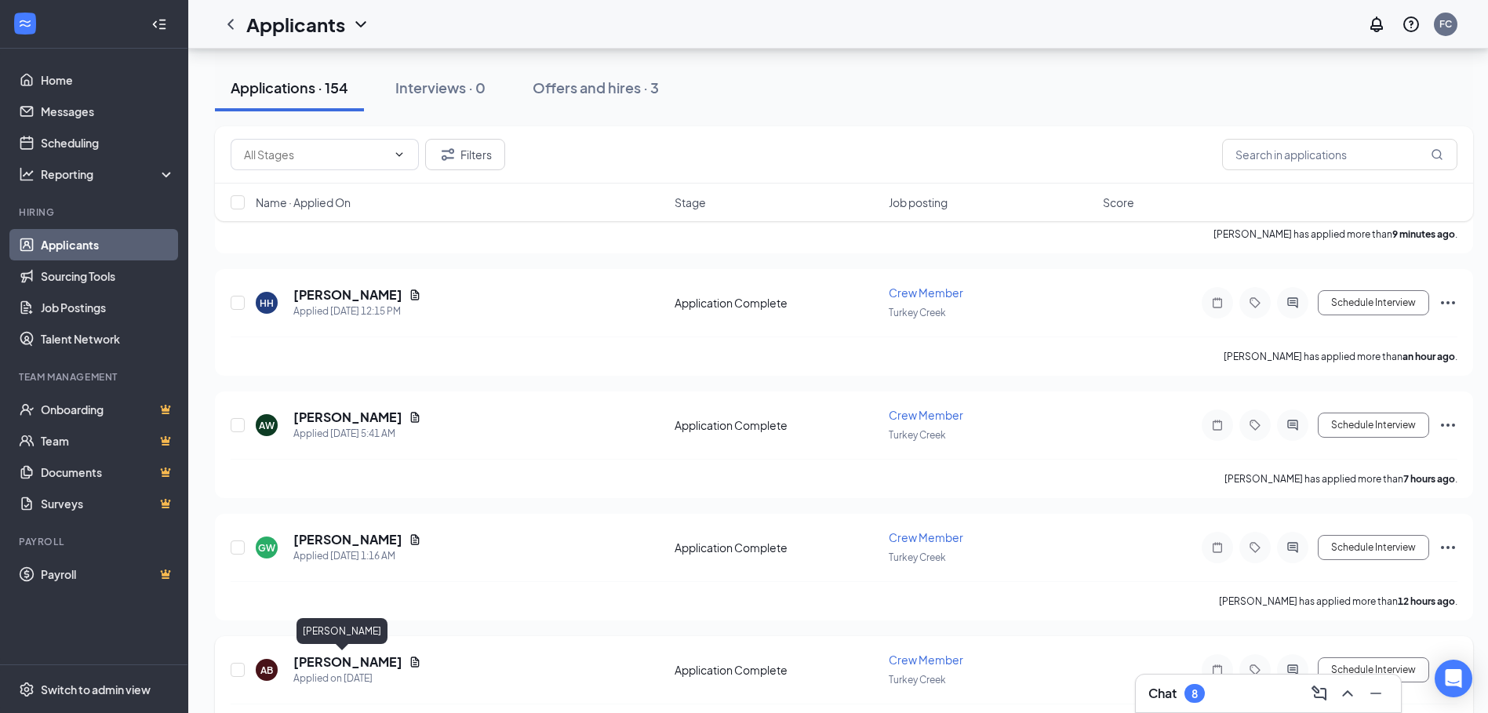
click at [339, 665] on h5 "[PERSON_NAME]" at bounding box center [347, 661] width 109 height 17
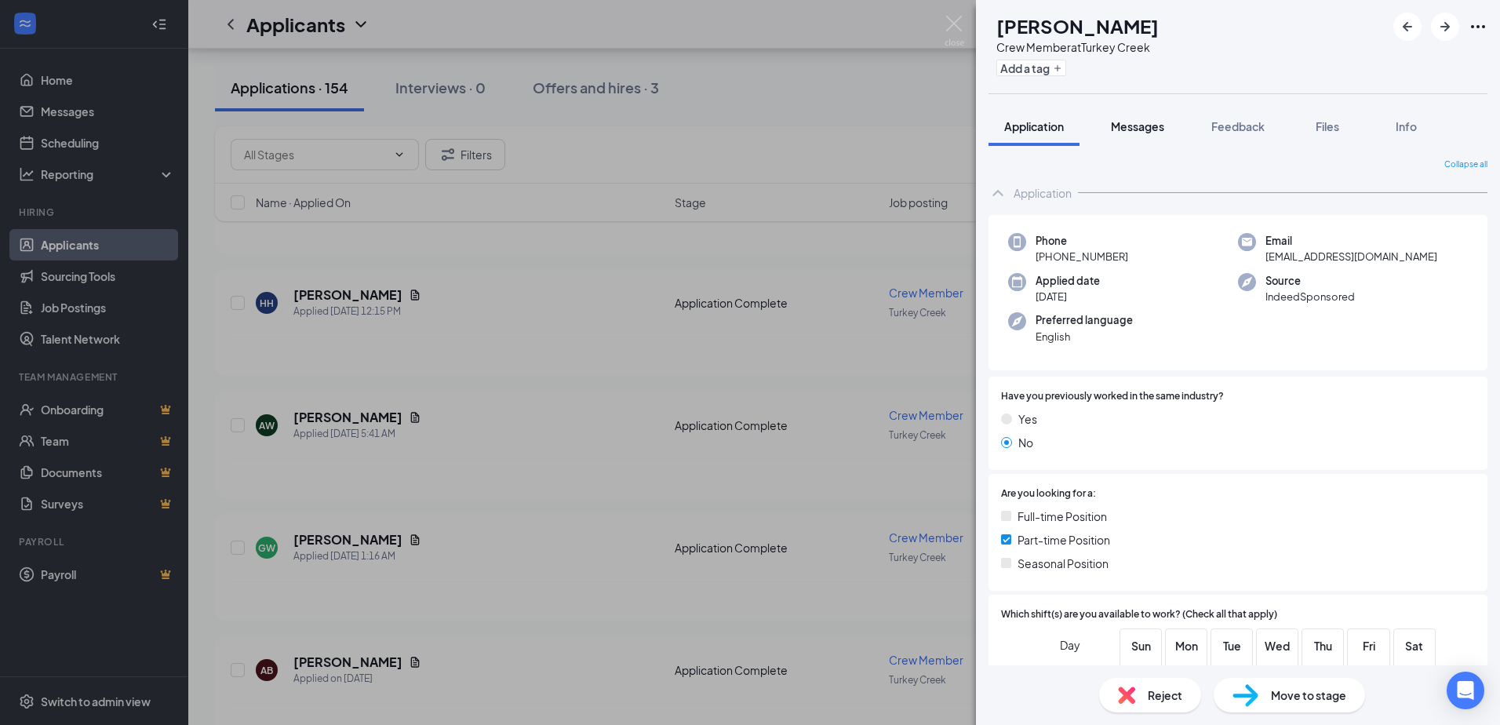
click at [1137, 135] on button "Messages" at bounding box center [1137, 126] width 85 height 39
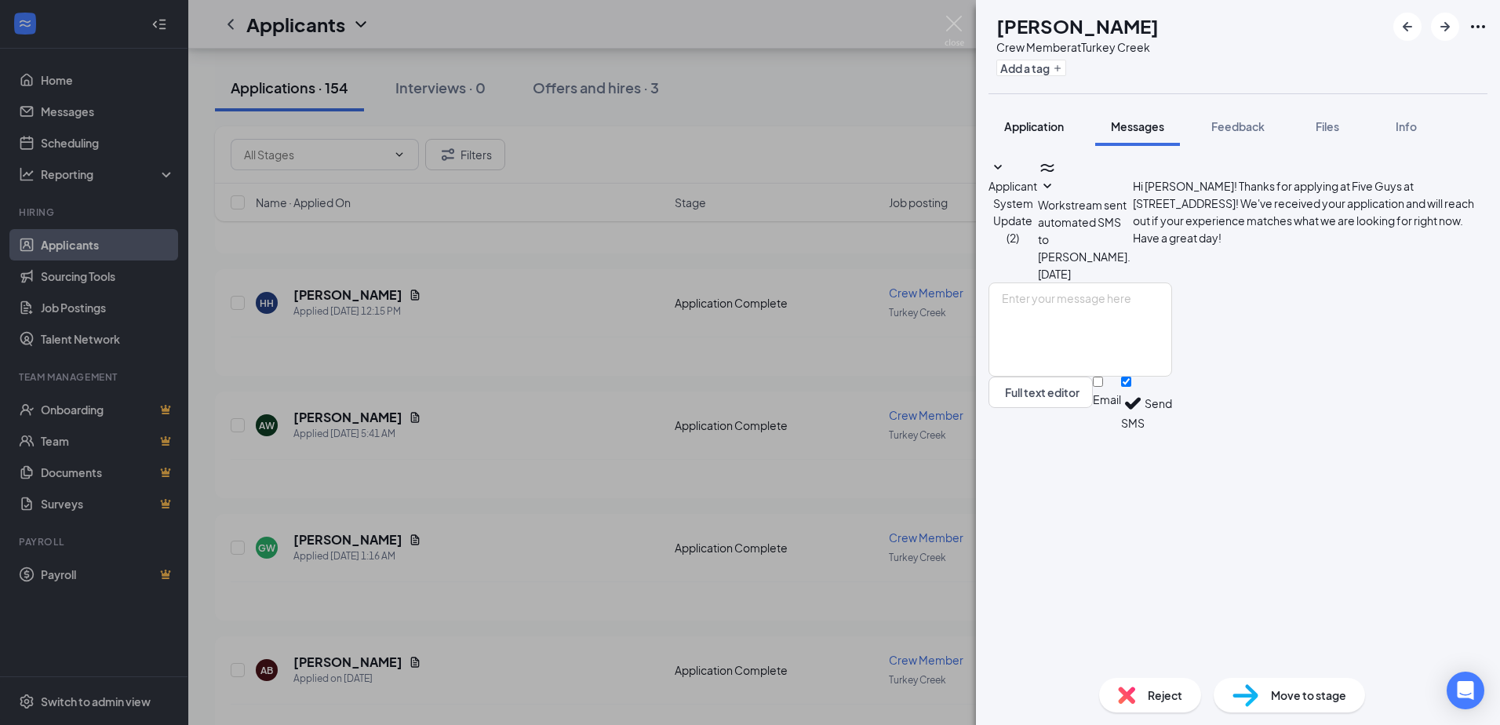
click at [1049, 125] on span "Application" at bounding box center [1034, 126] width 60 height 14
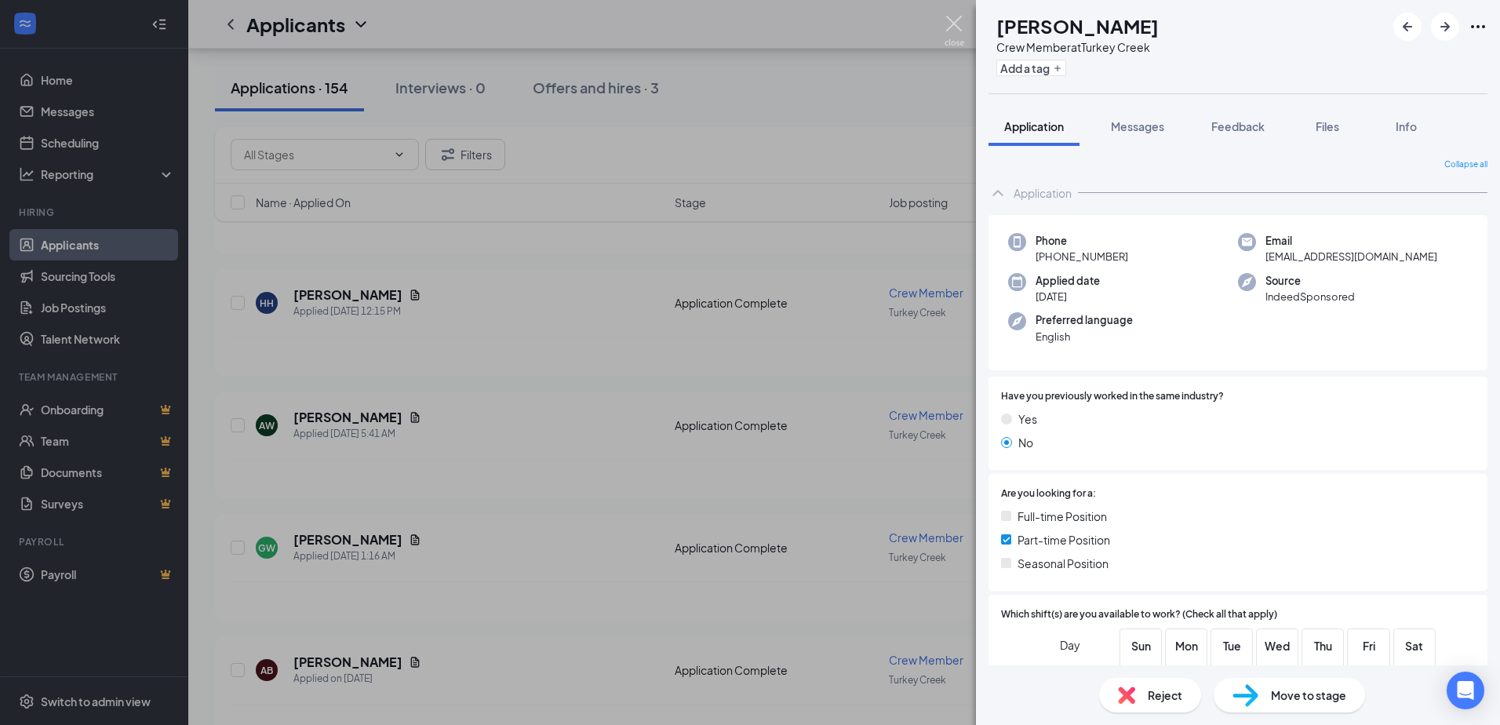
click at [959, 31] on img at bounding box center [954, 31] width 20 height 31
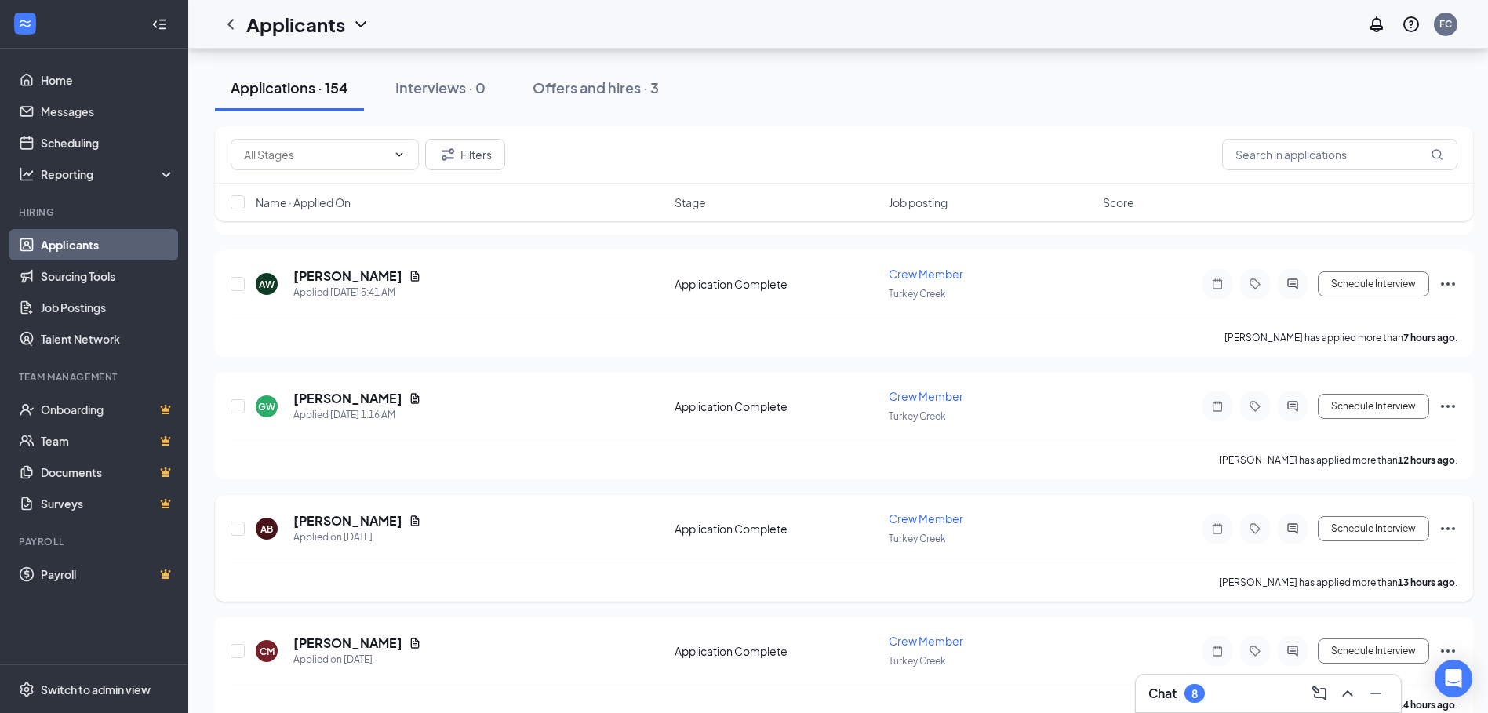
scroll to position [314, 0]
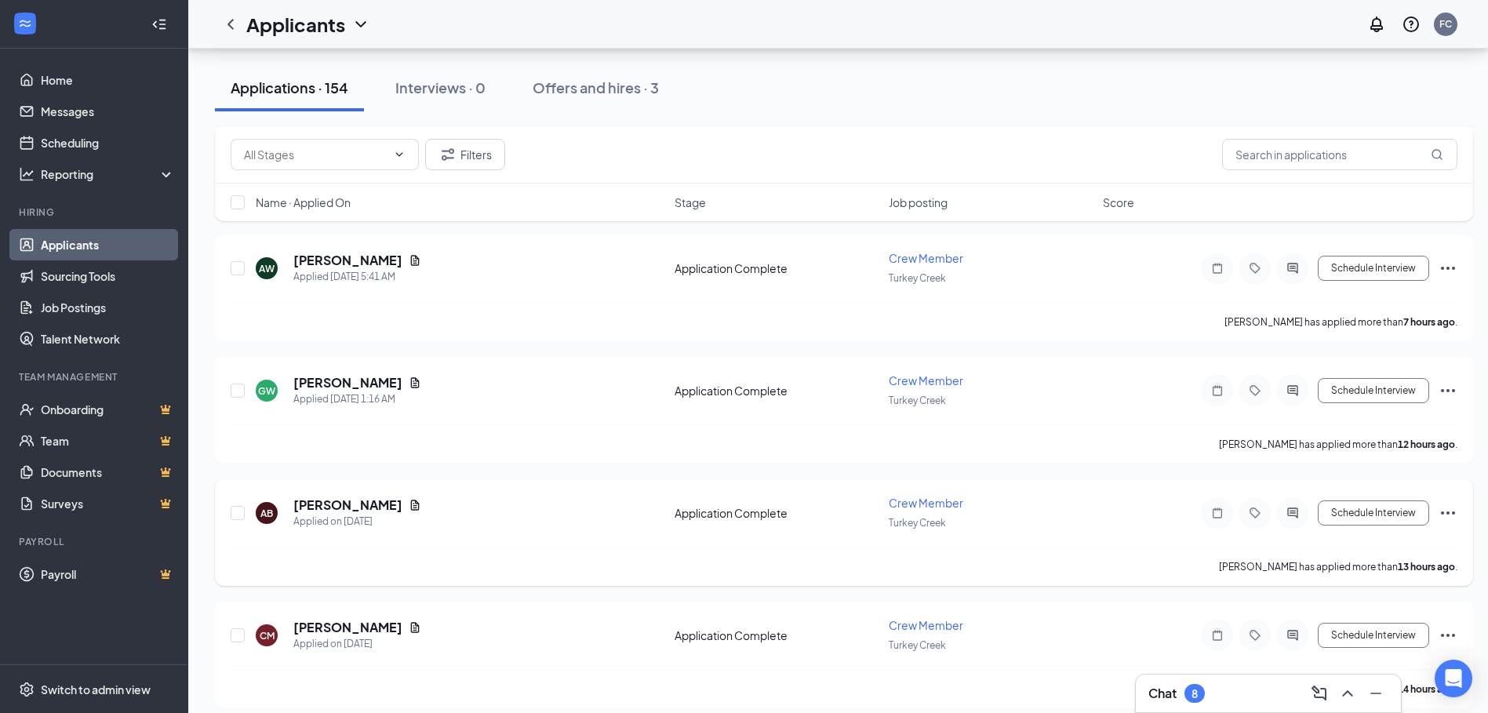
click at [1443, 515] on icon "Ellipses" at bounding box center [1447, 513] width 19 height 19
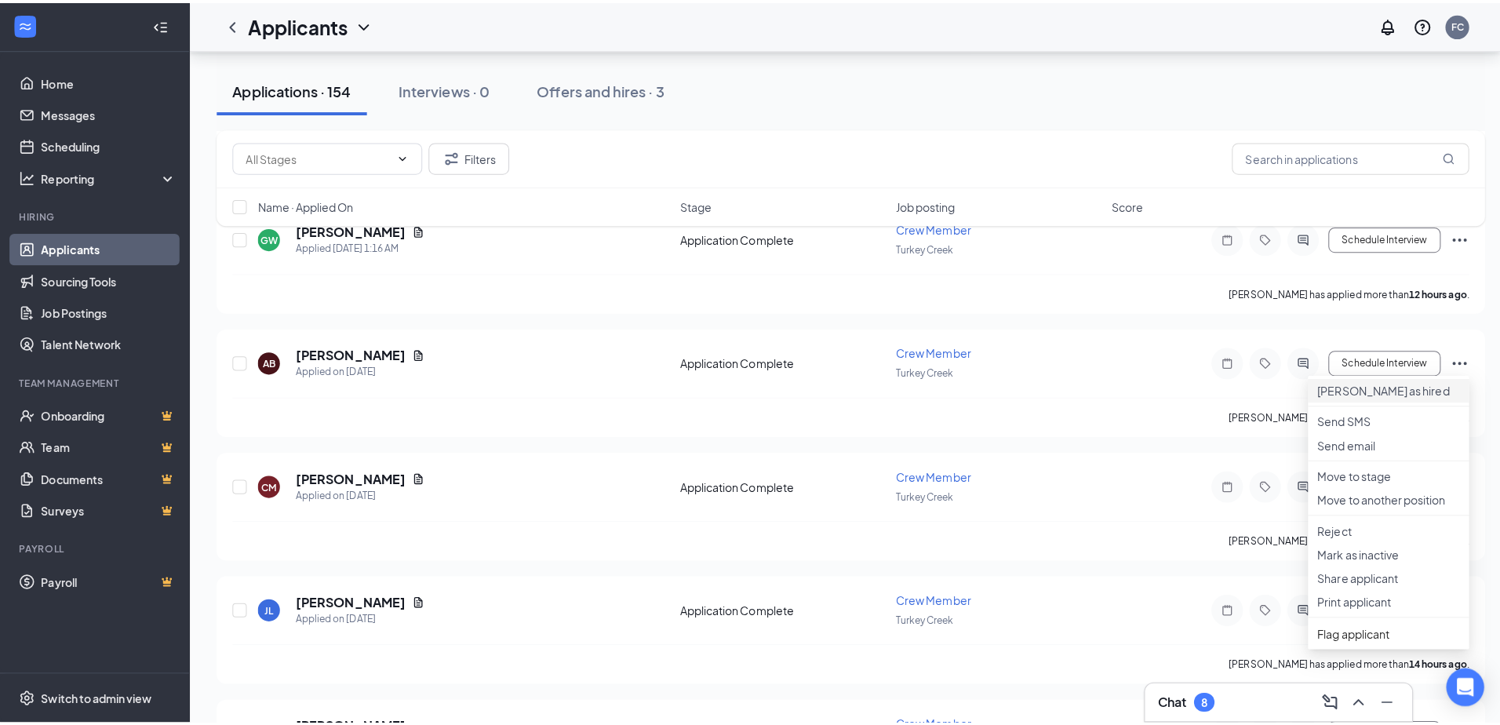
scroll to position [471, 0]
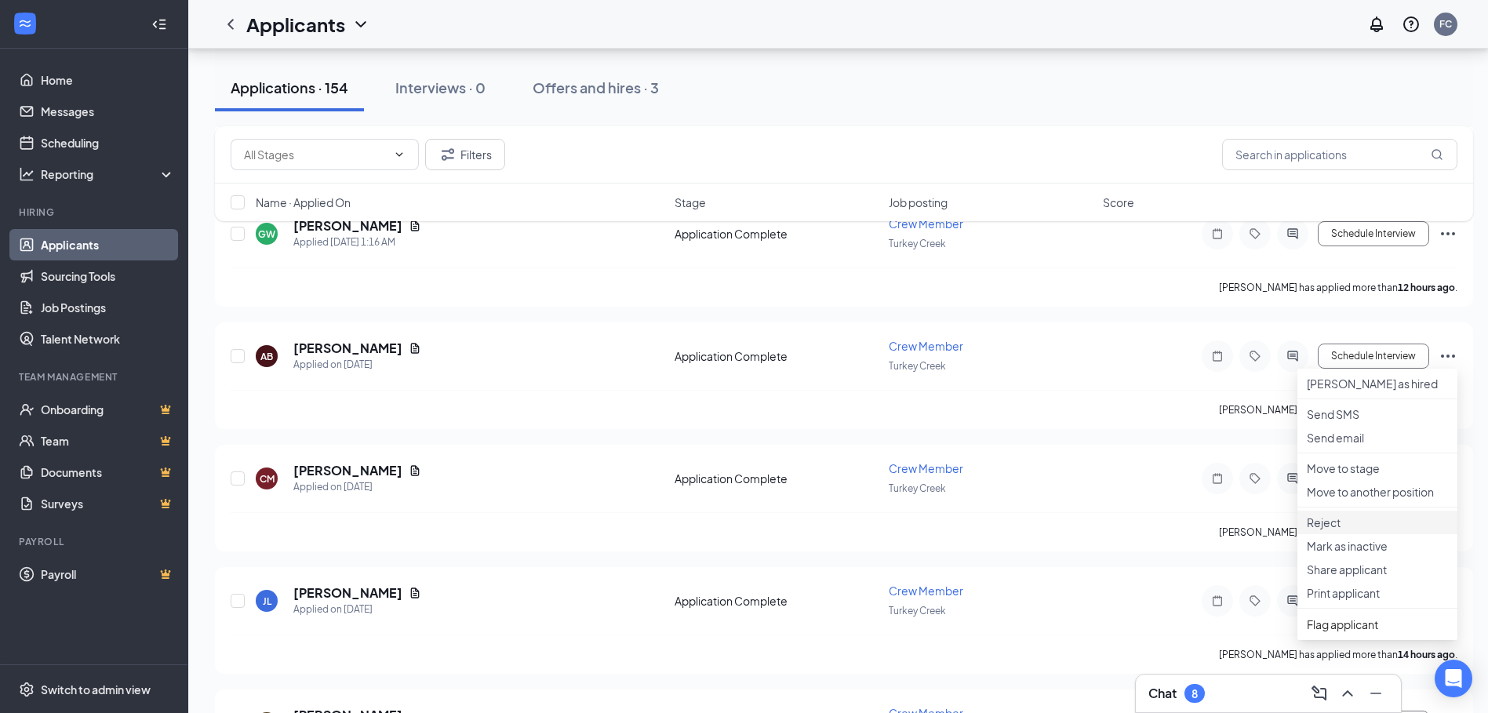
click at [1368, 530] on p "Reject" at bounding box center [1377, 523] width 141 height 16
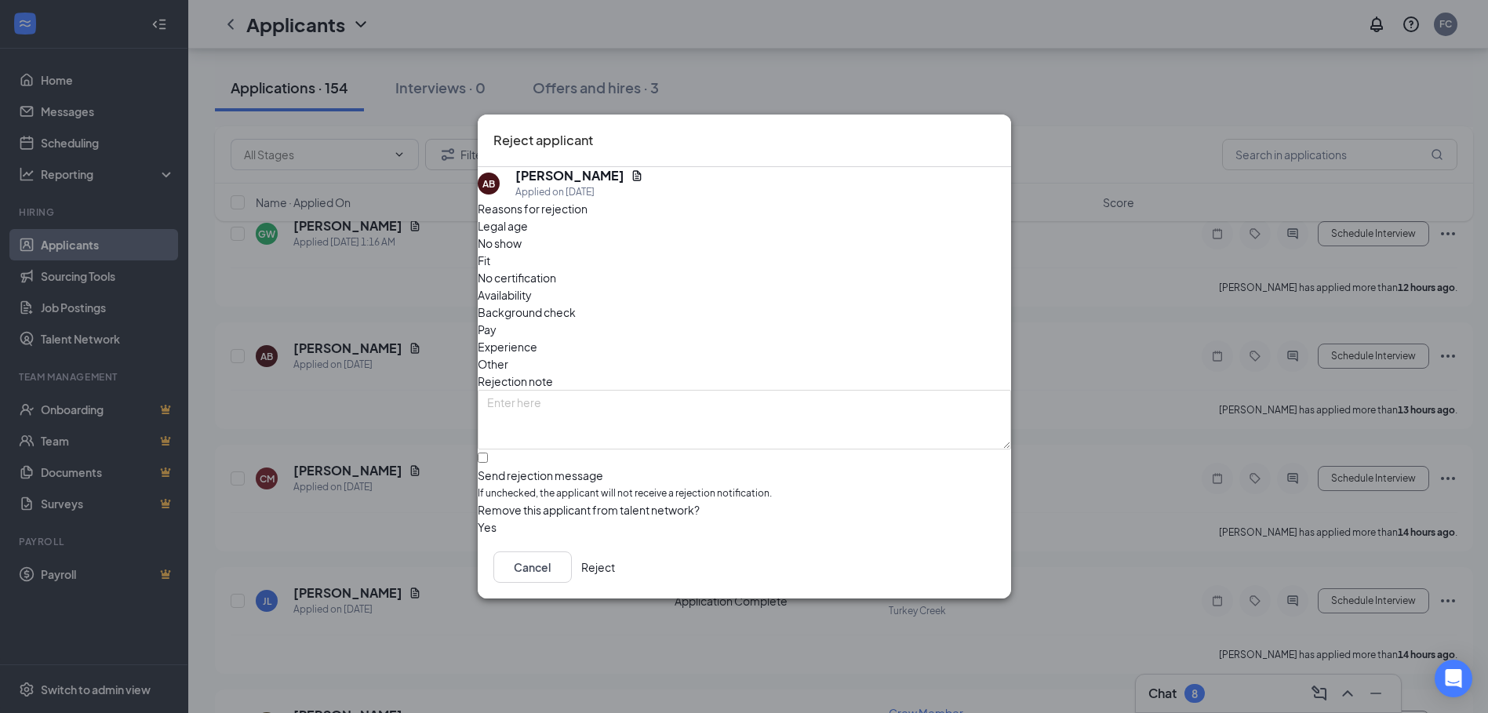
click at [615, 558] on button "Reject" at bounding box center [598, 566] width 34 height 31
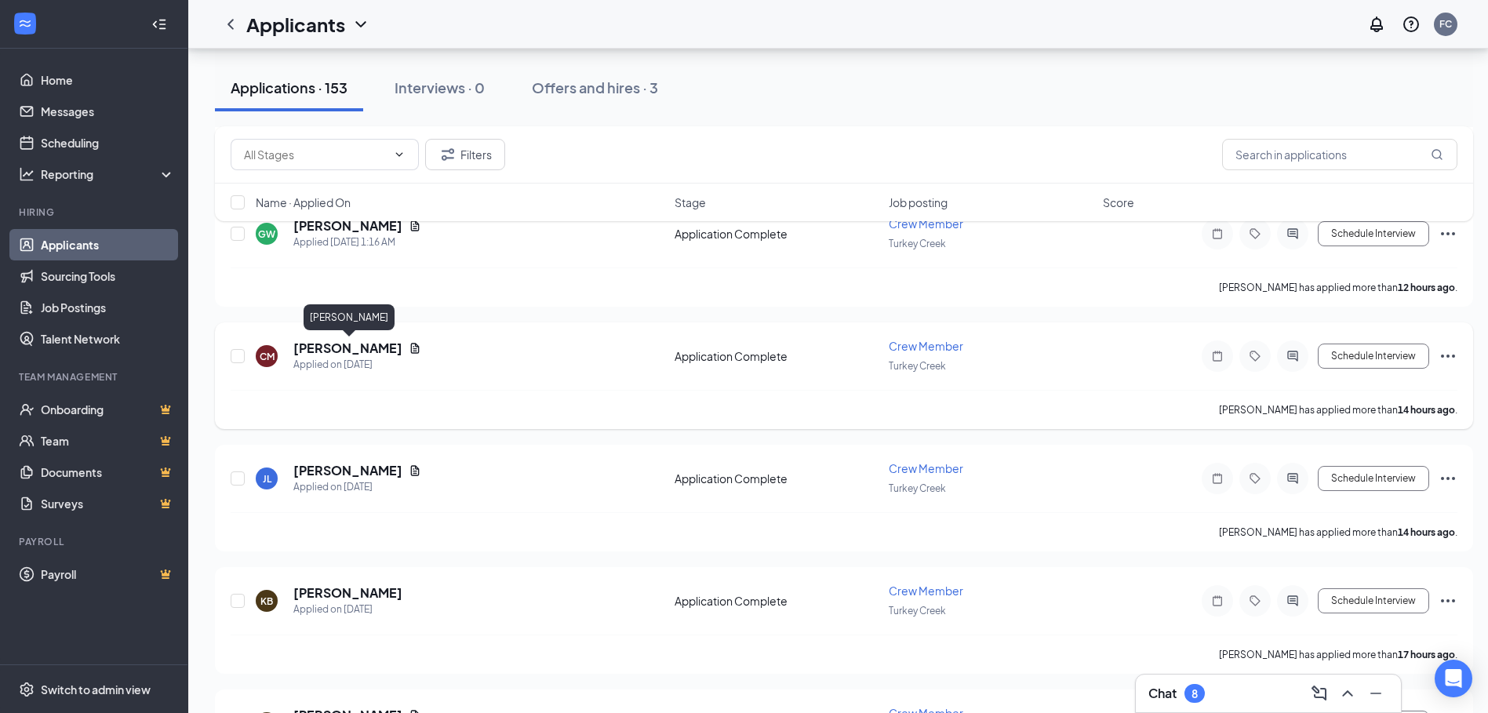
click at [359, 351] on h5 "[PERSON_NAME]" at bounding box center [347, 348] width 109 height 17
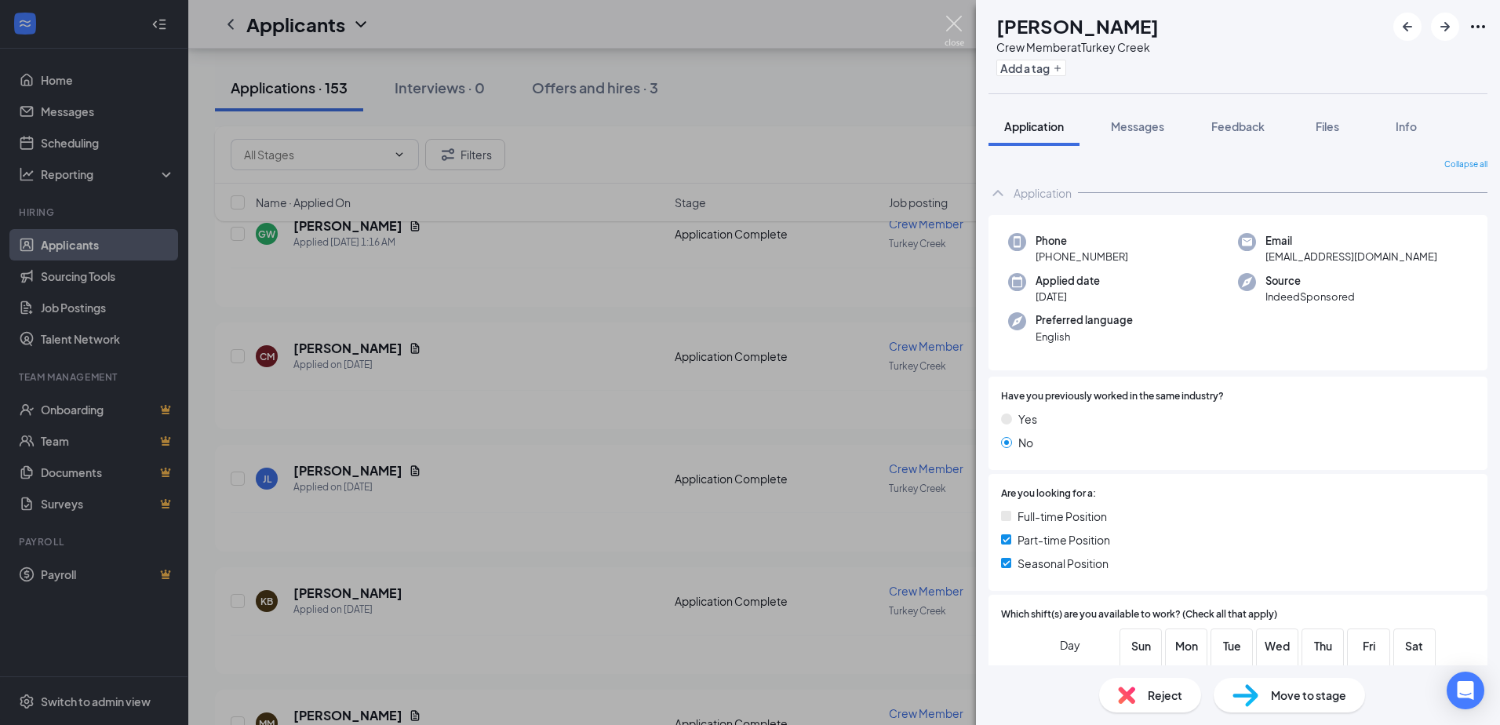
click at [950, 22] on img at bounding box center [954, 31] width 20 height 31
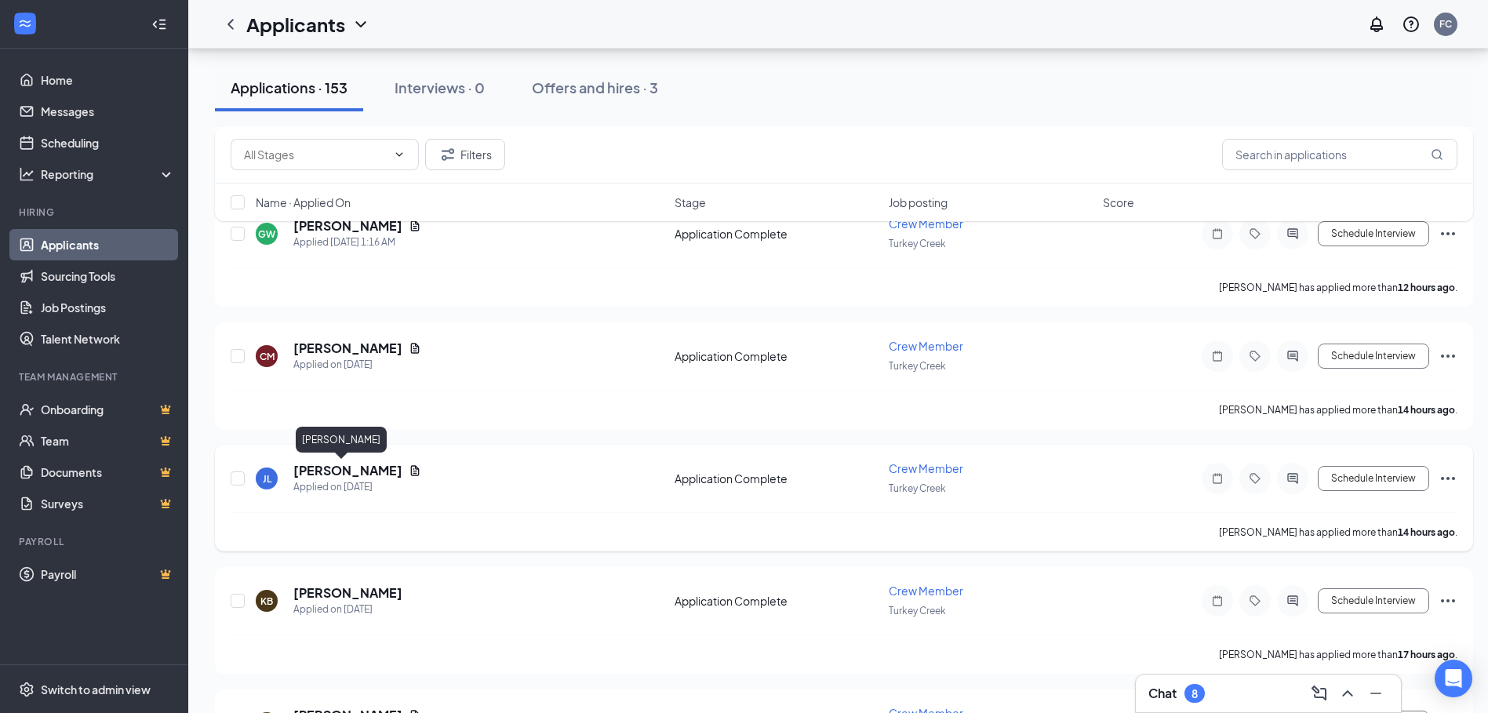
click at [315, 467] on h5 "[PERSON_NAME]" at bounding box center [347, 470] width 109 height 17
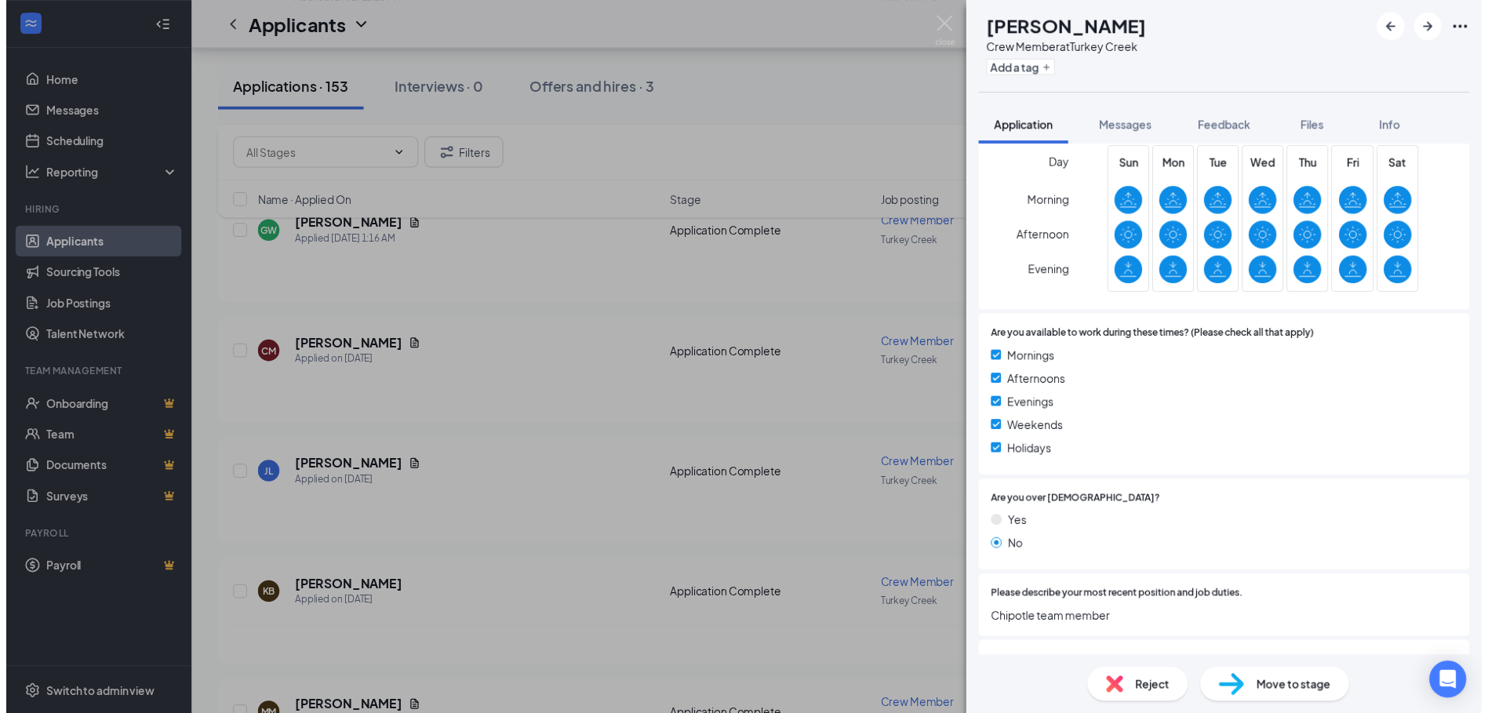
scroll to position [549, 0]
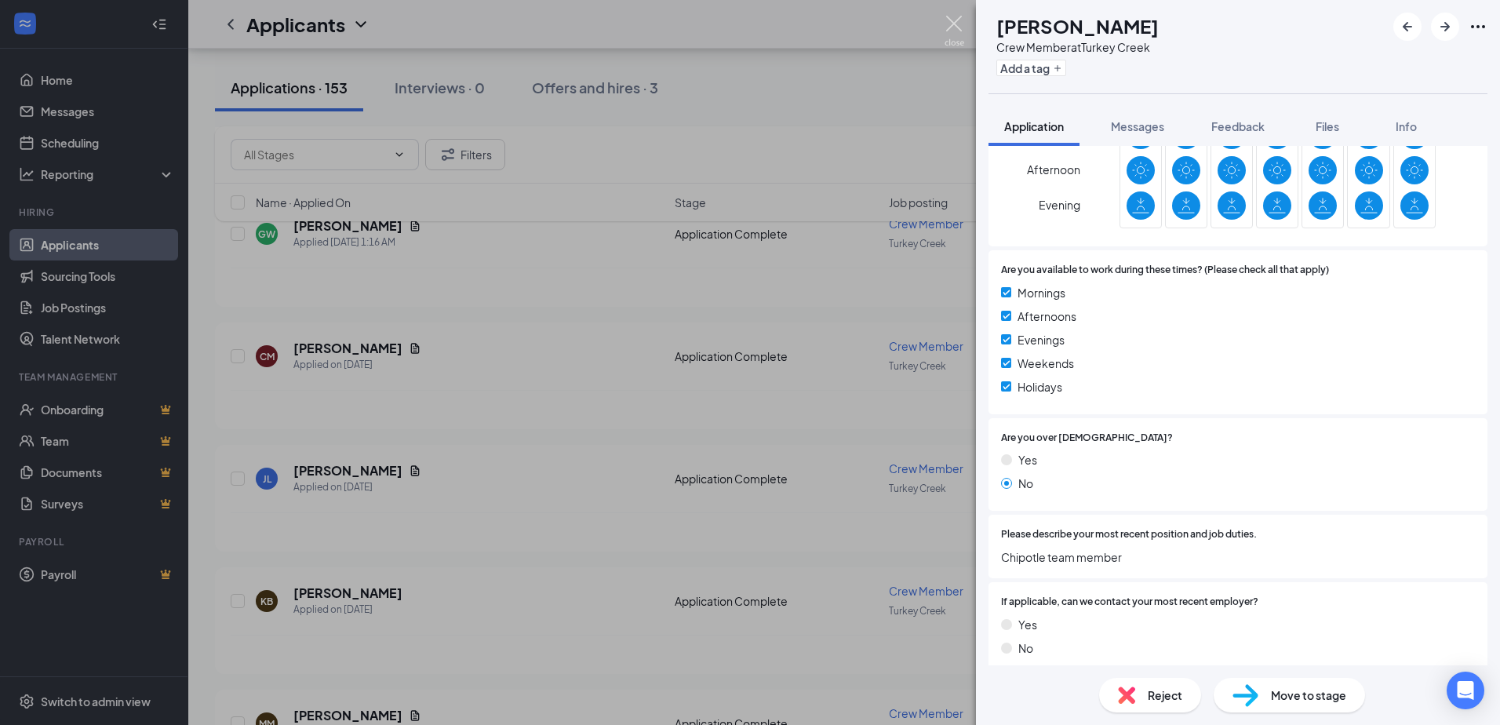
click at [954, 25] on img at bounding box center [954, 31] width 20 height 31
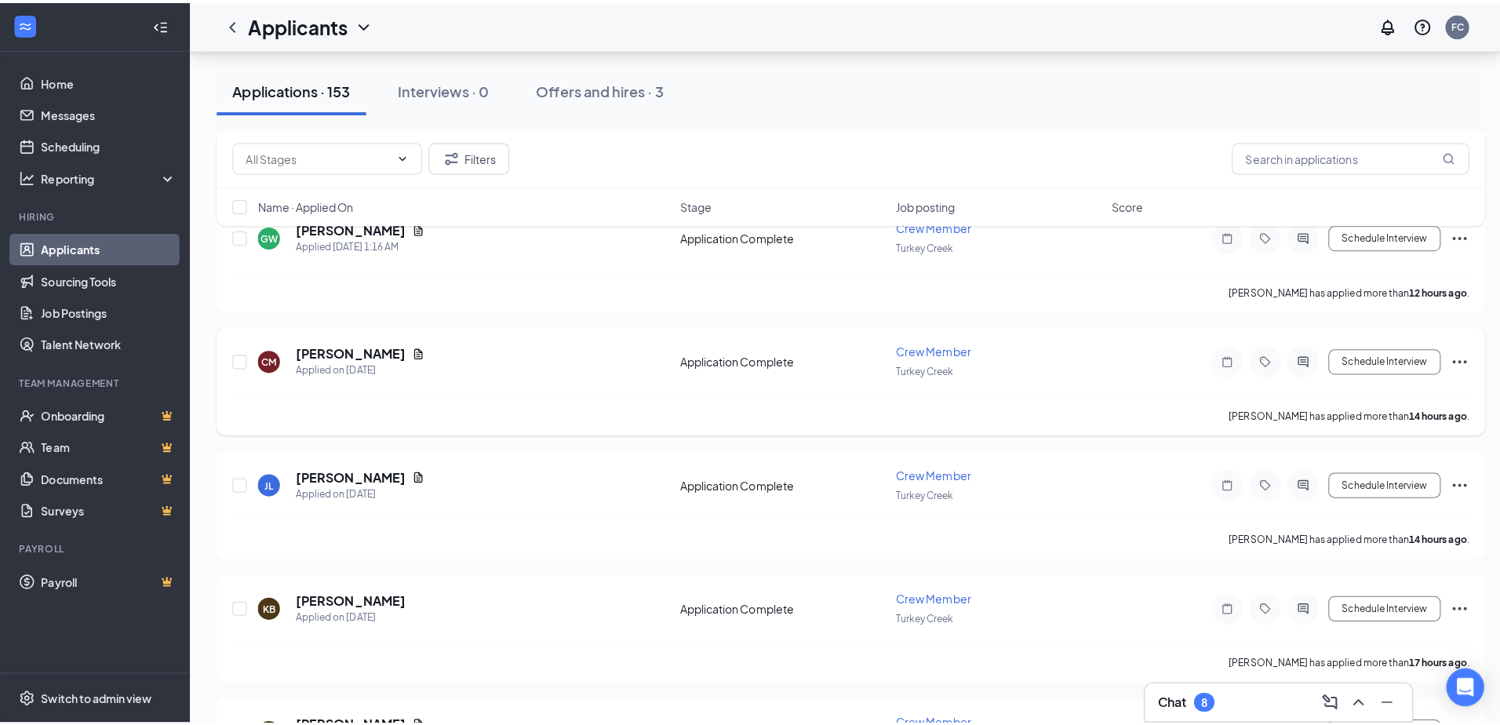
scroll to position [627, 0]
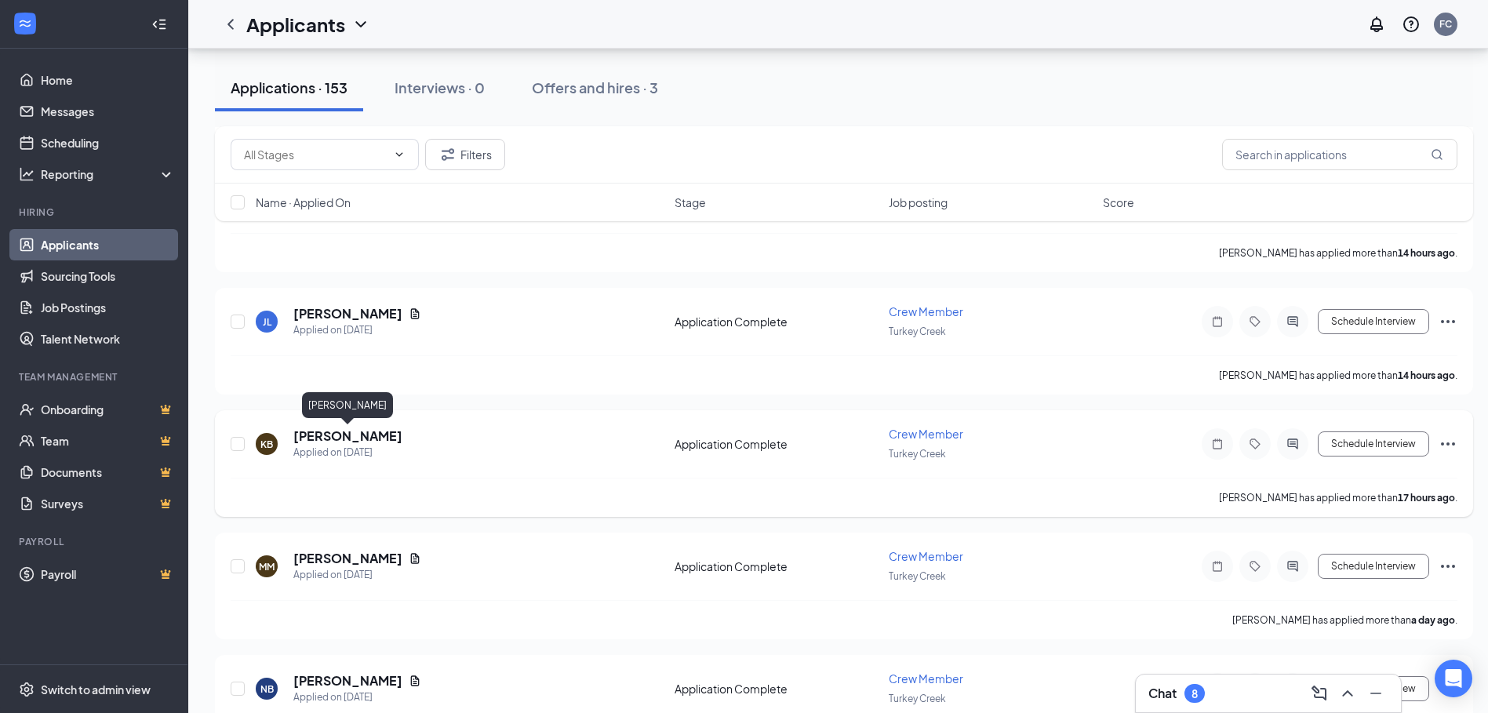
click at [345, 434] on h5 "[PERSON_NAME]" at bounding box center [347, 435] width 109 height 17
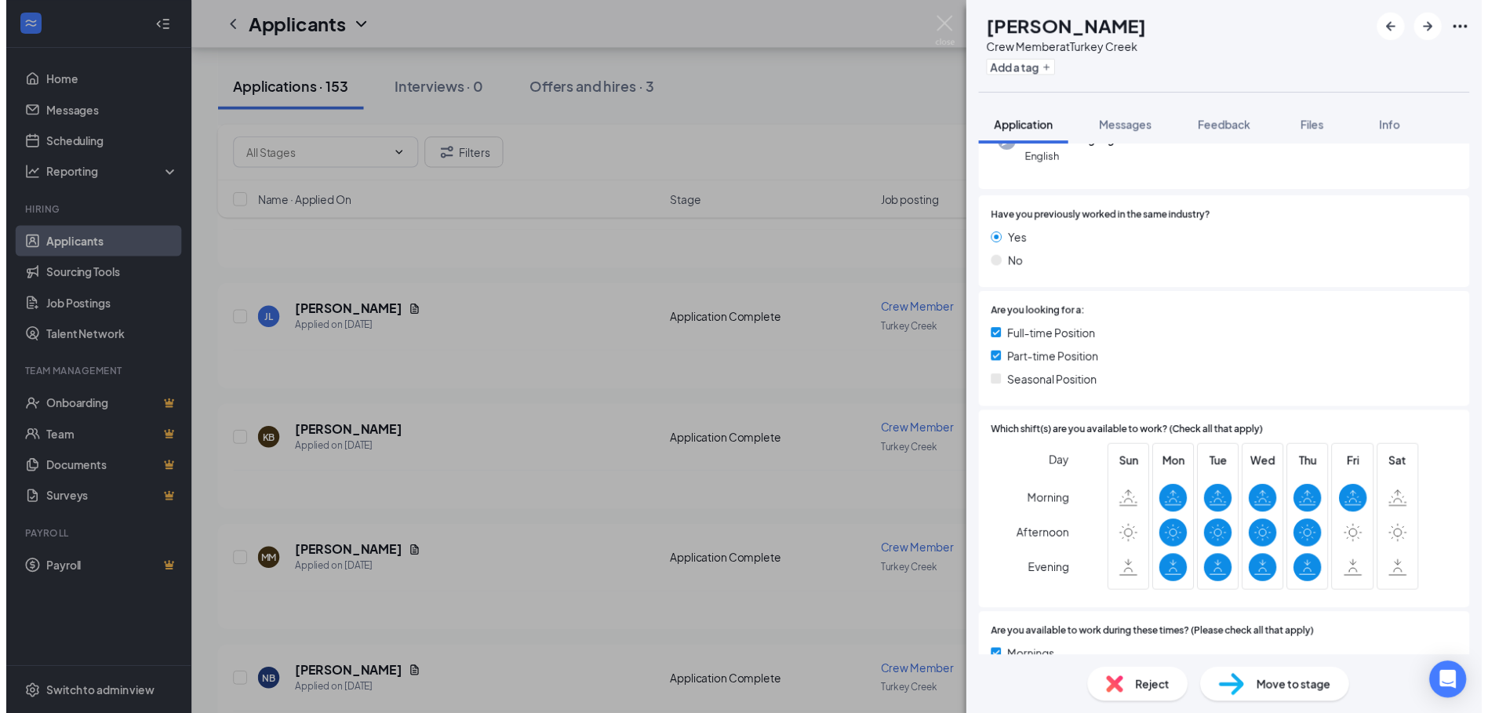
scroll to position [235, 0]
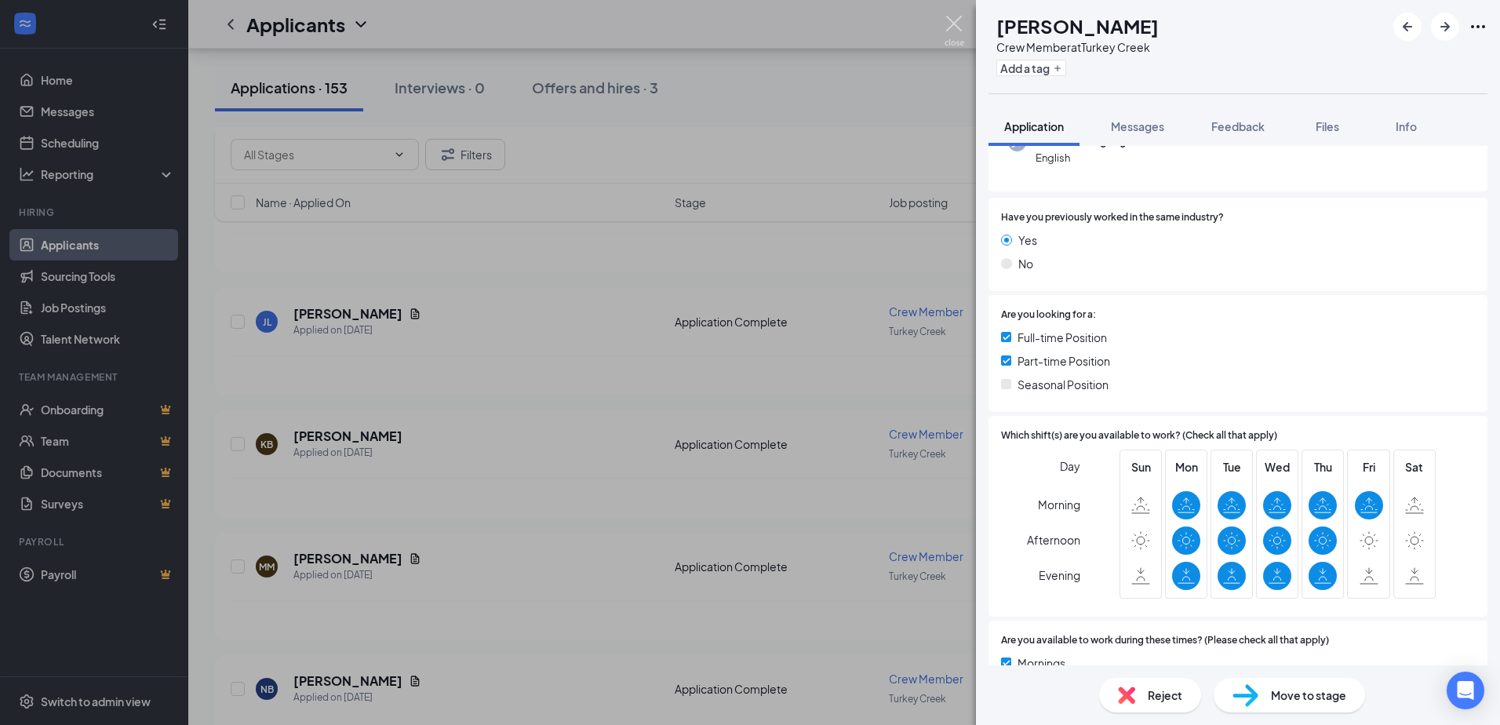
click at [955, 31] on img at bounding box center [954, 31] width 20 height 31
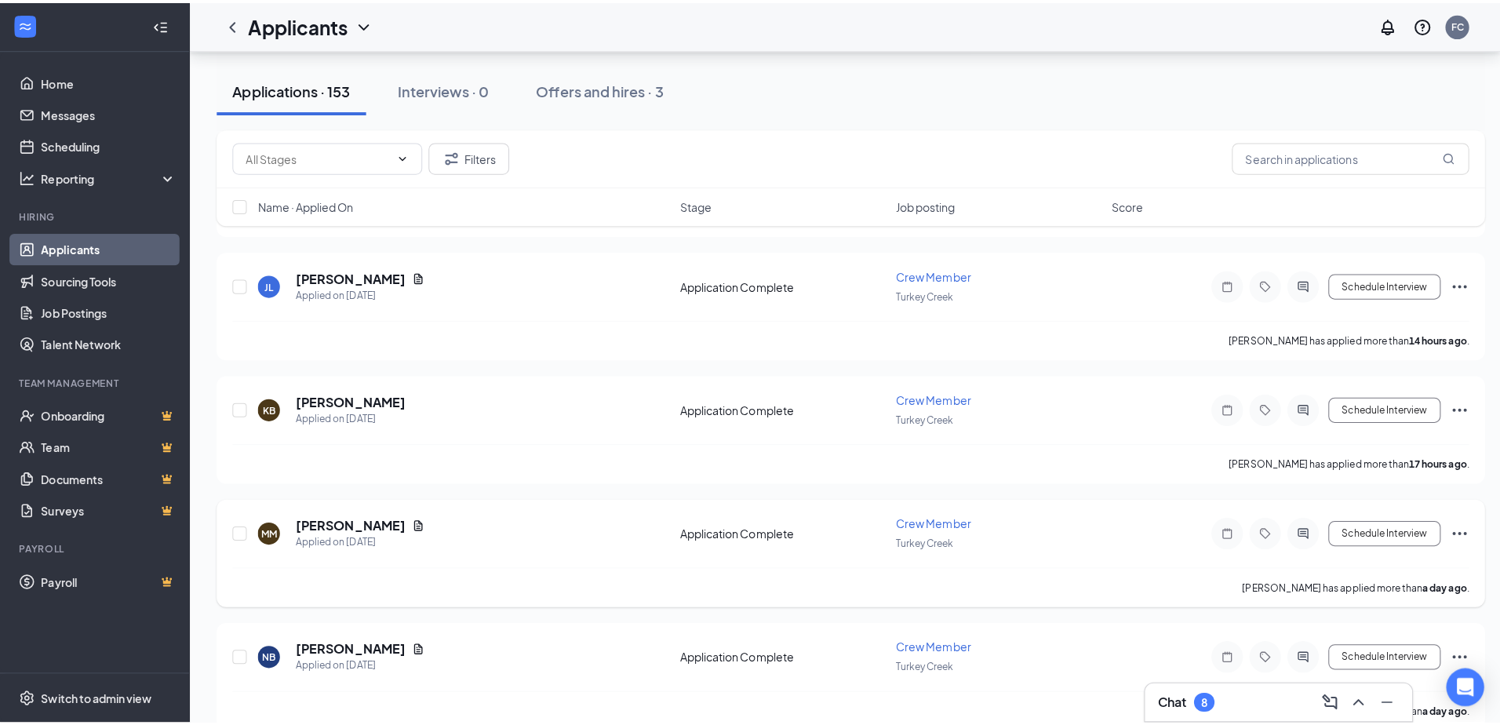
scroll to position [706, 0]
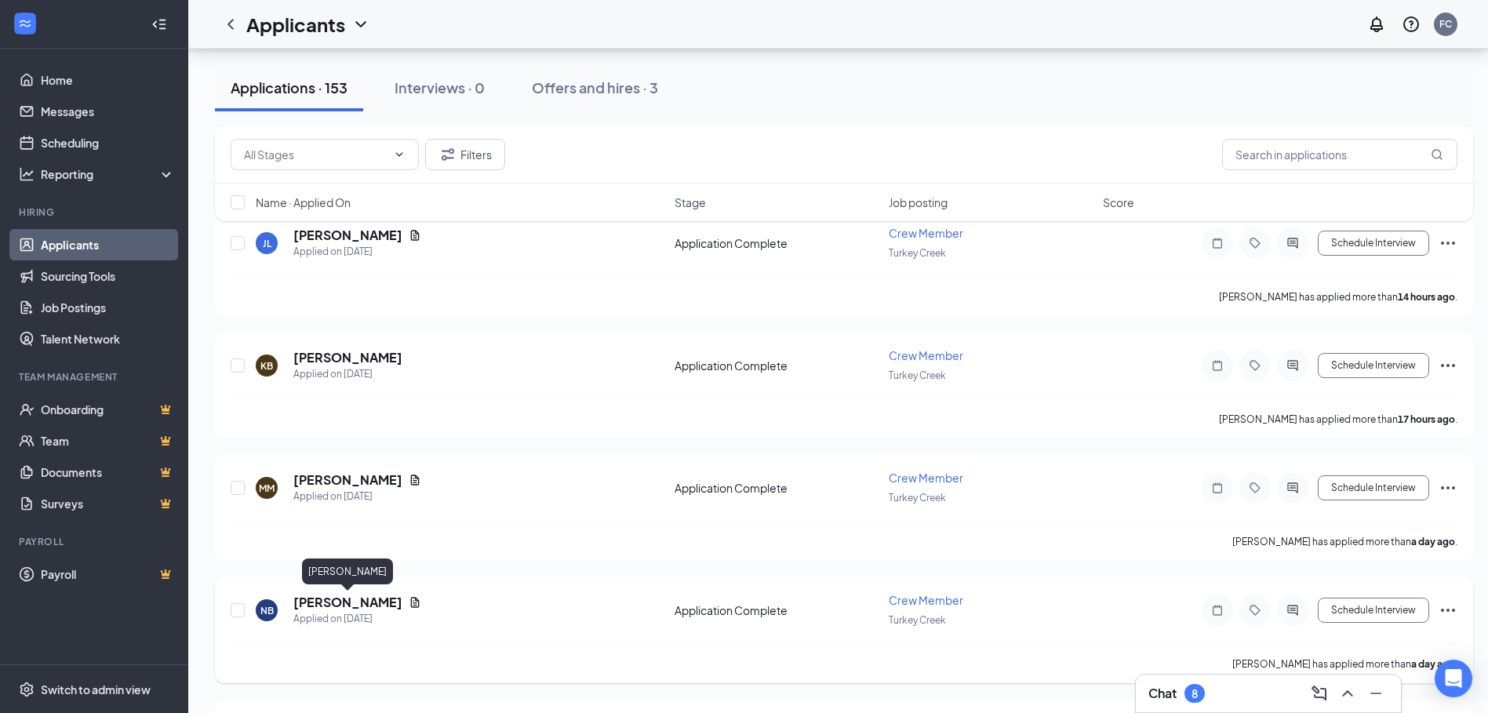
click at [354, 602] on h5 "[PERSON_NAME]" at bounding box center [347, 602] width 109 height 17
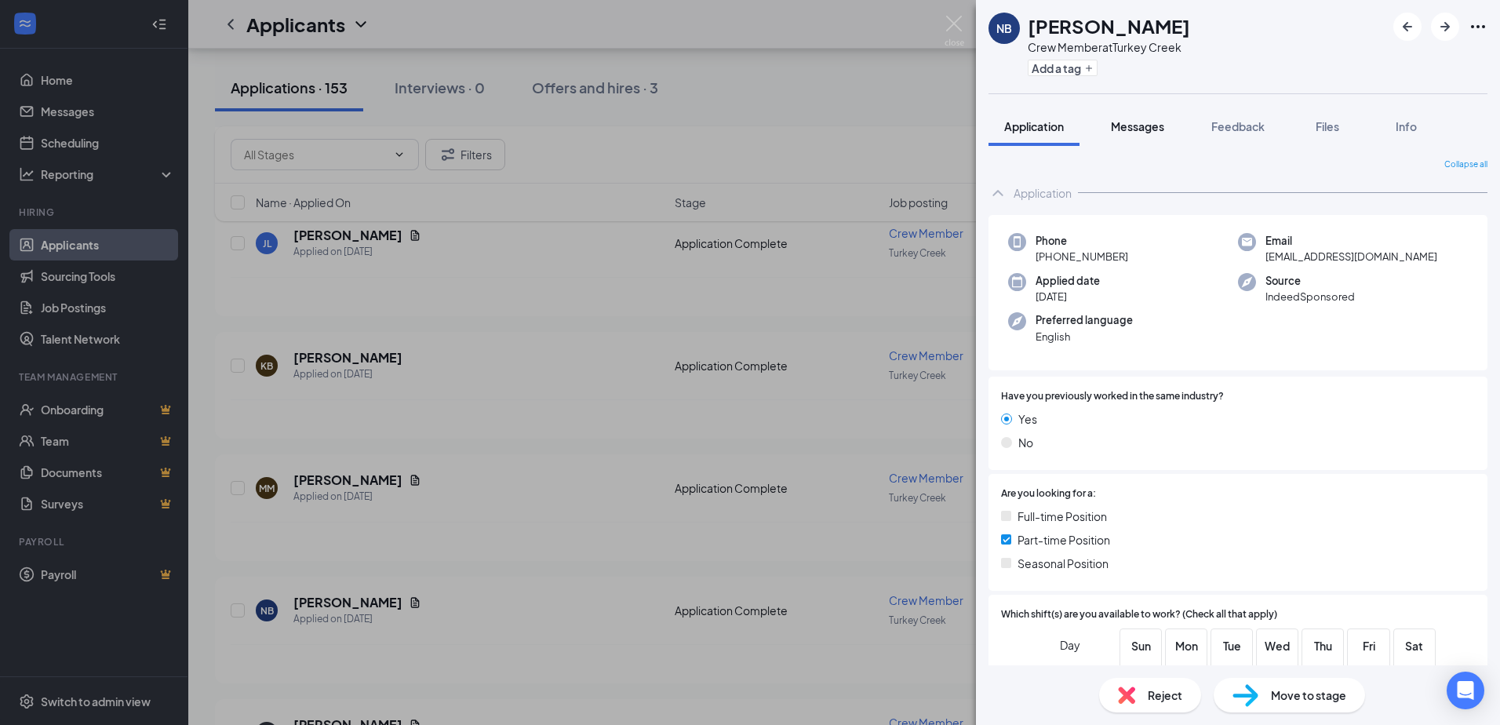
click at [1154, 128] on span "Messages" at bounding box center [1137, 126] width 53 height 14
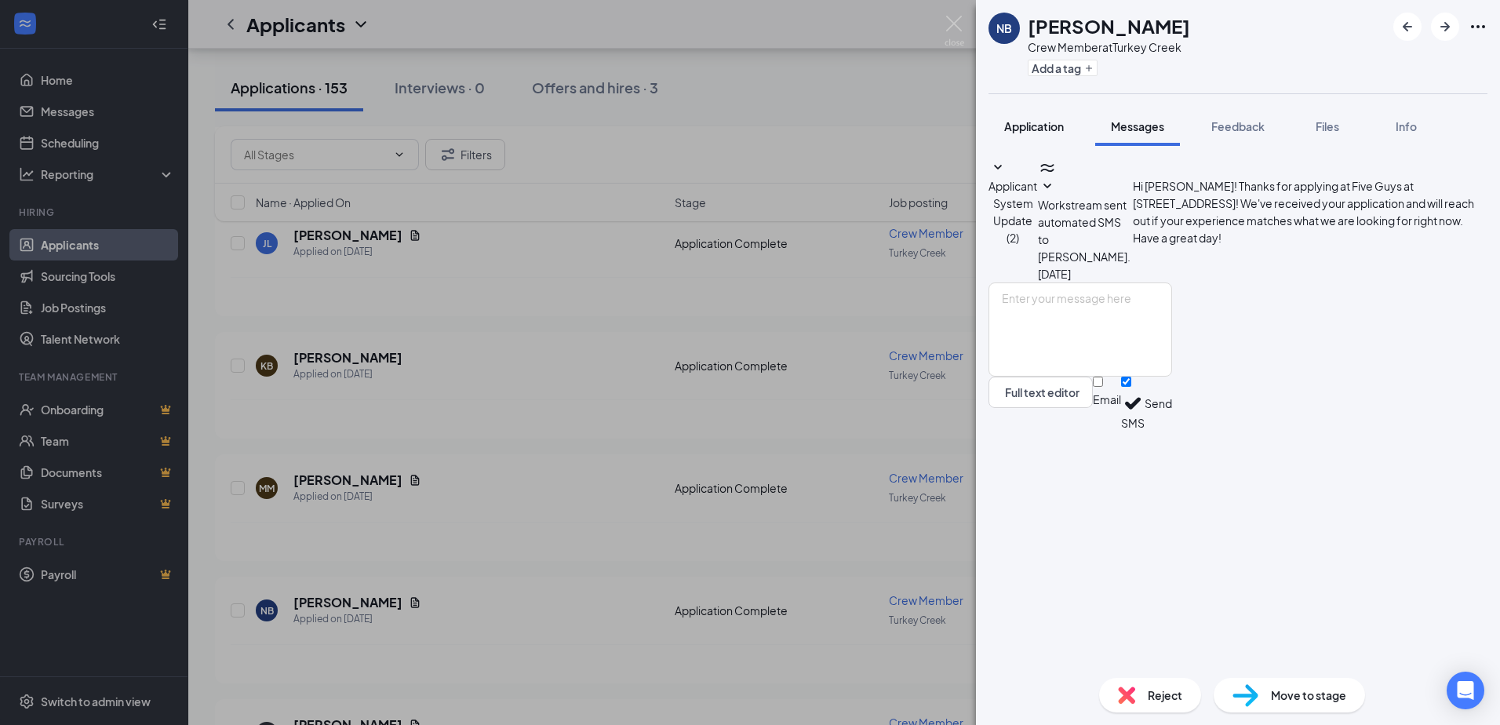
click at [1039, 118] on button "Application" at bounding box center [1033, 126] width 91 height 39
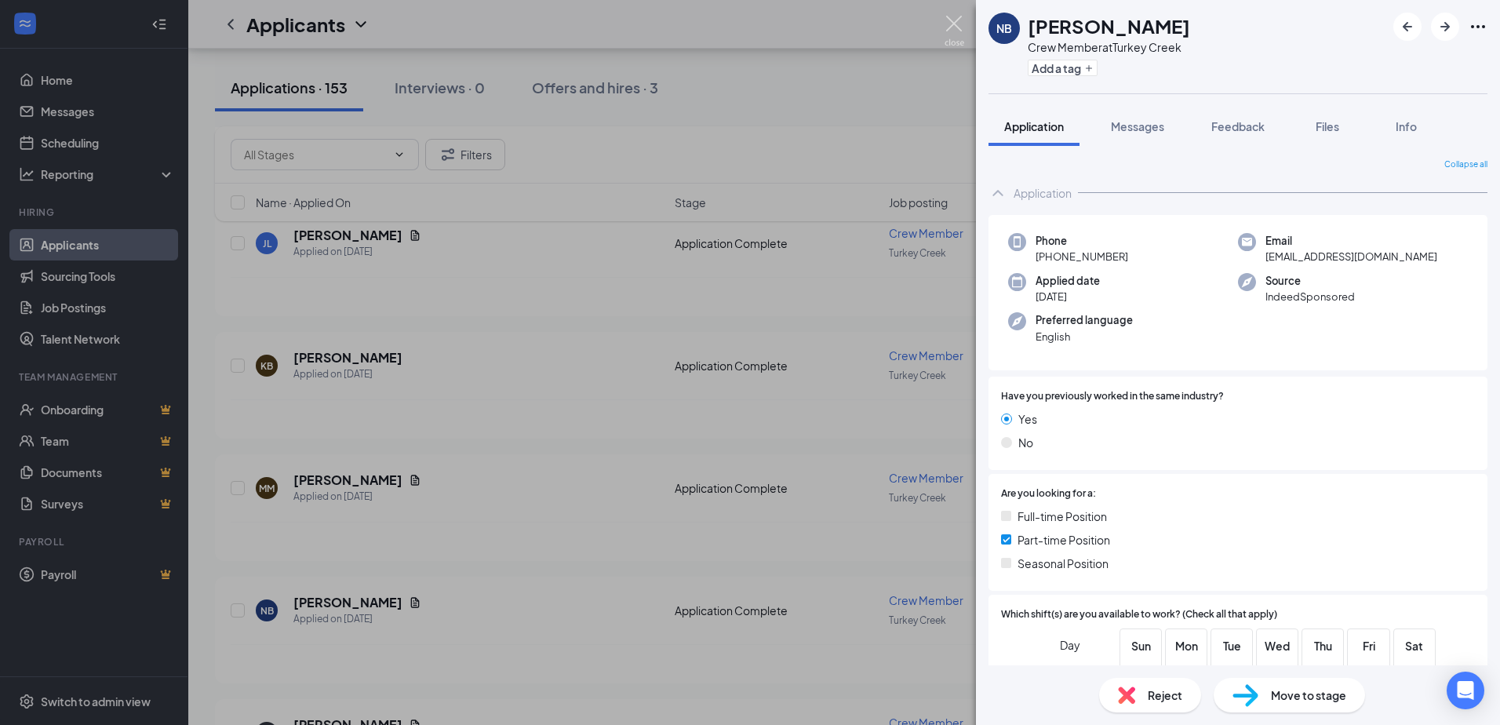
click at [955, 29] on img at bounding box center [954, 31] width 20 height 31
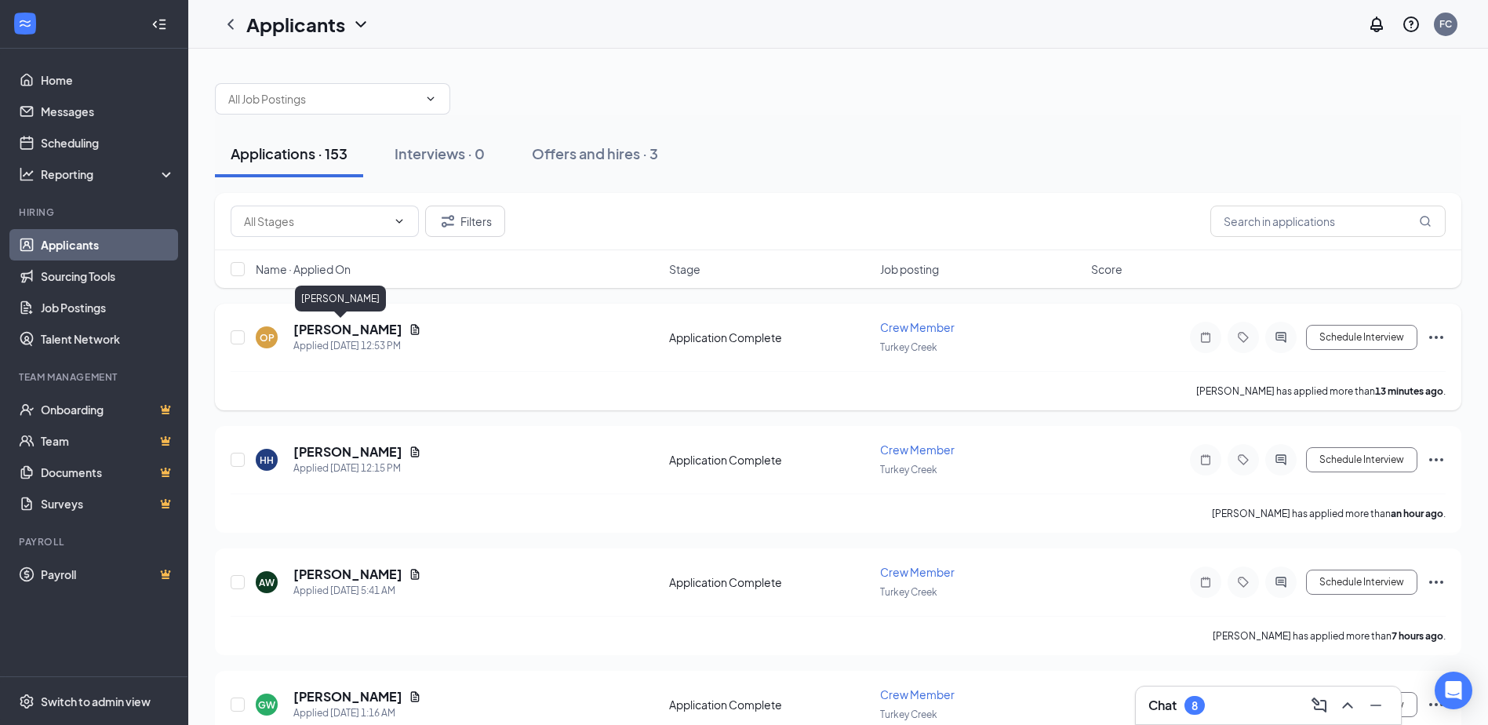
click at [345, 328] on h5 "[PERSON_NAME]" at bounding box center [347, 329] width 109 height 17
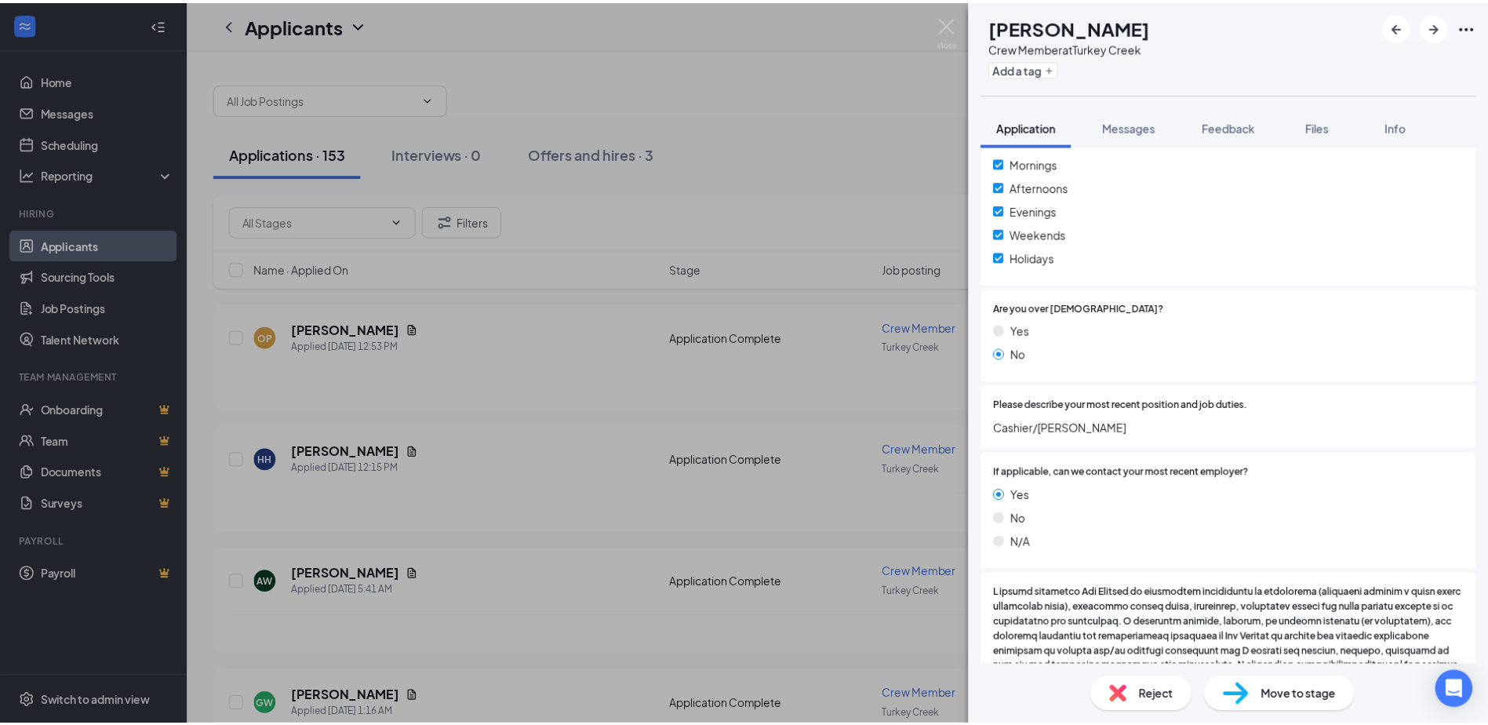
scroll to position [706, 0]
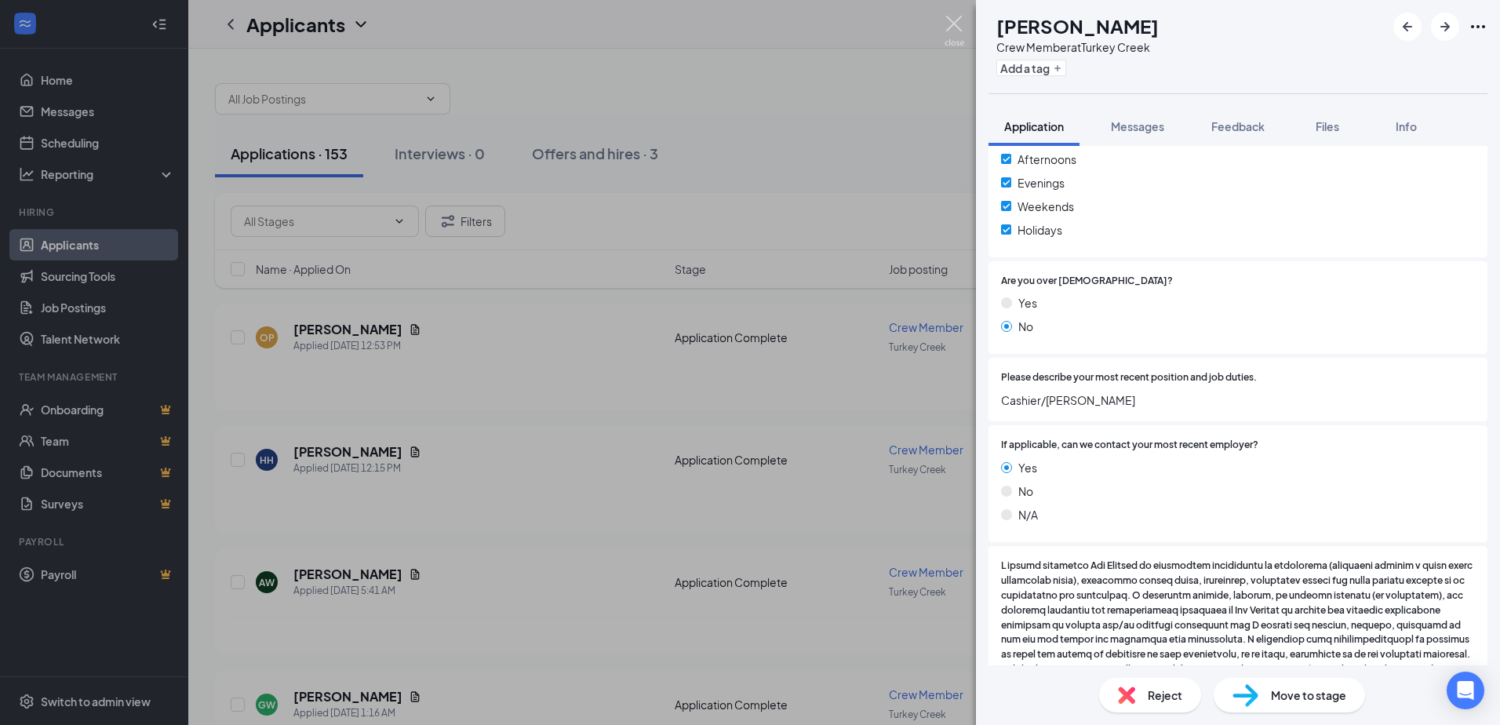
click at [963, 16] on img at bounding box center [954, 31] width 20 height 31
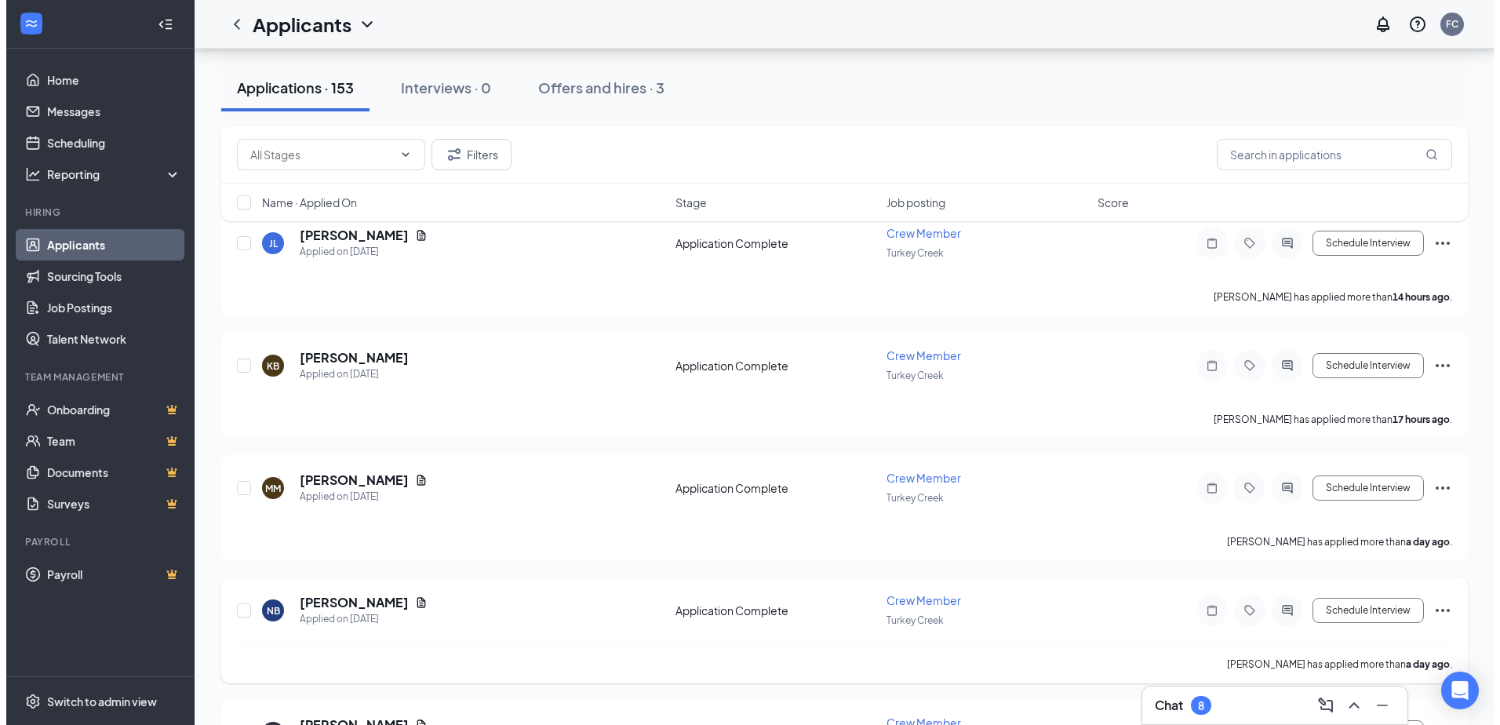
scroll to position [784, 0]
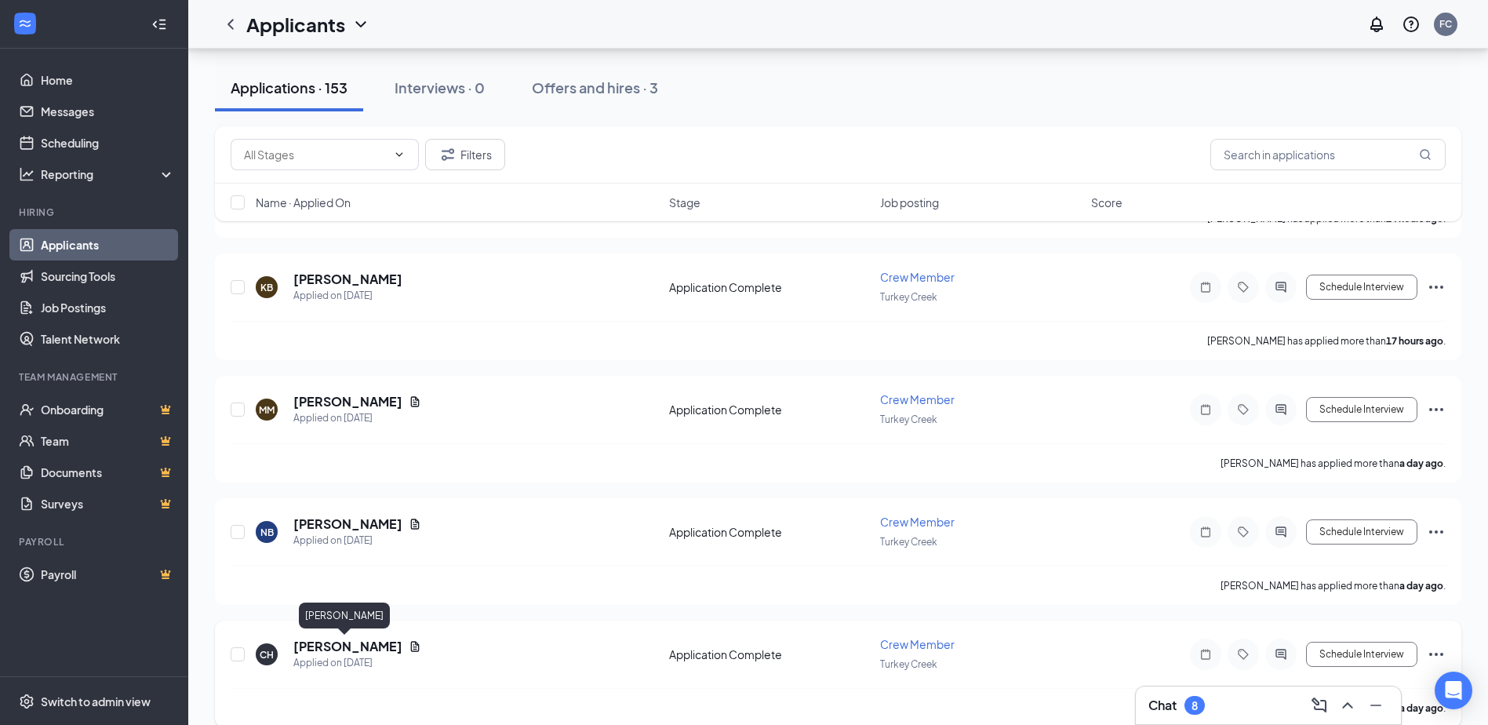
click at [350, 643] on h5 "[PERSON_NAME]" at bounding box center [347, 646] width 109 height 17
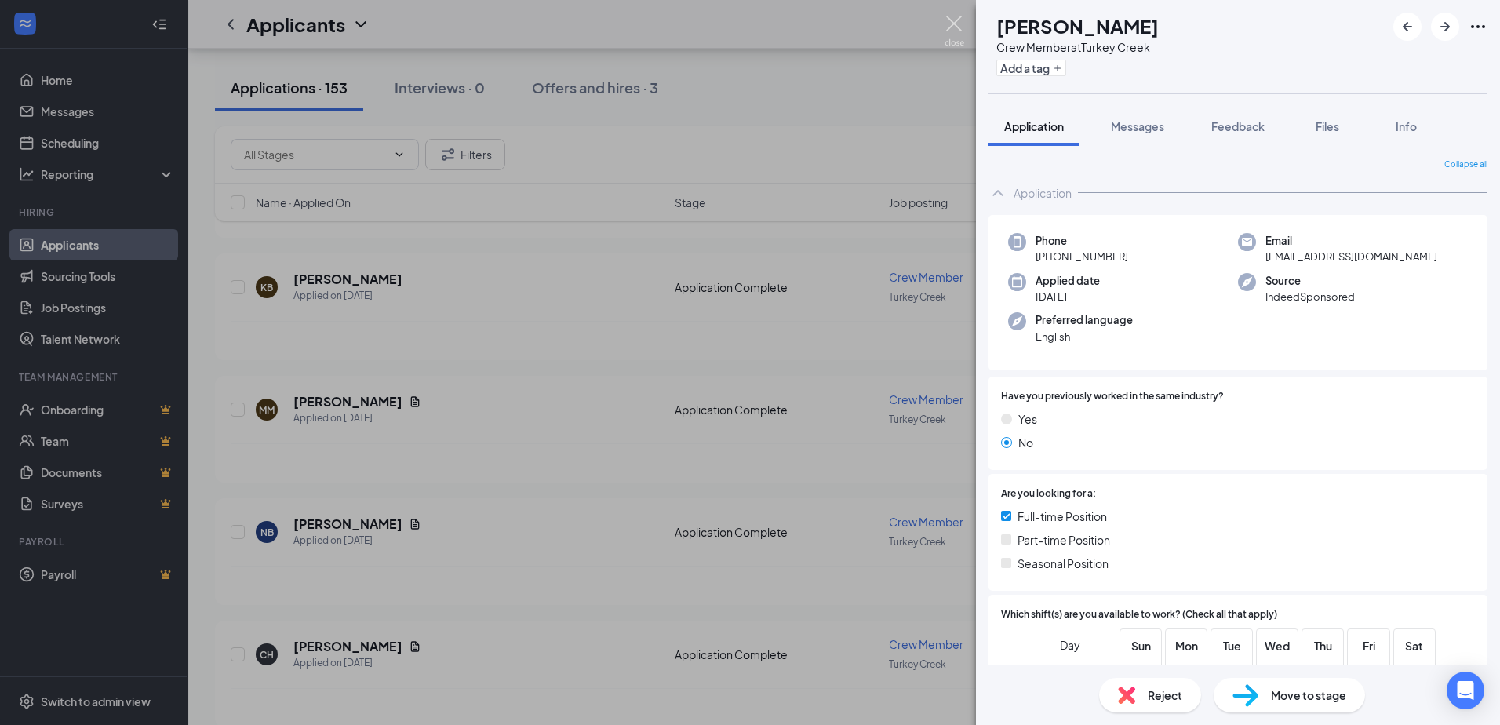
click at [947, 25] on img at bounding box center [954, 31] width 20 height 31
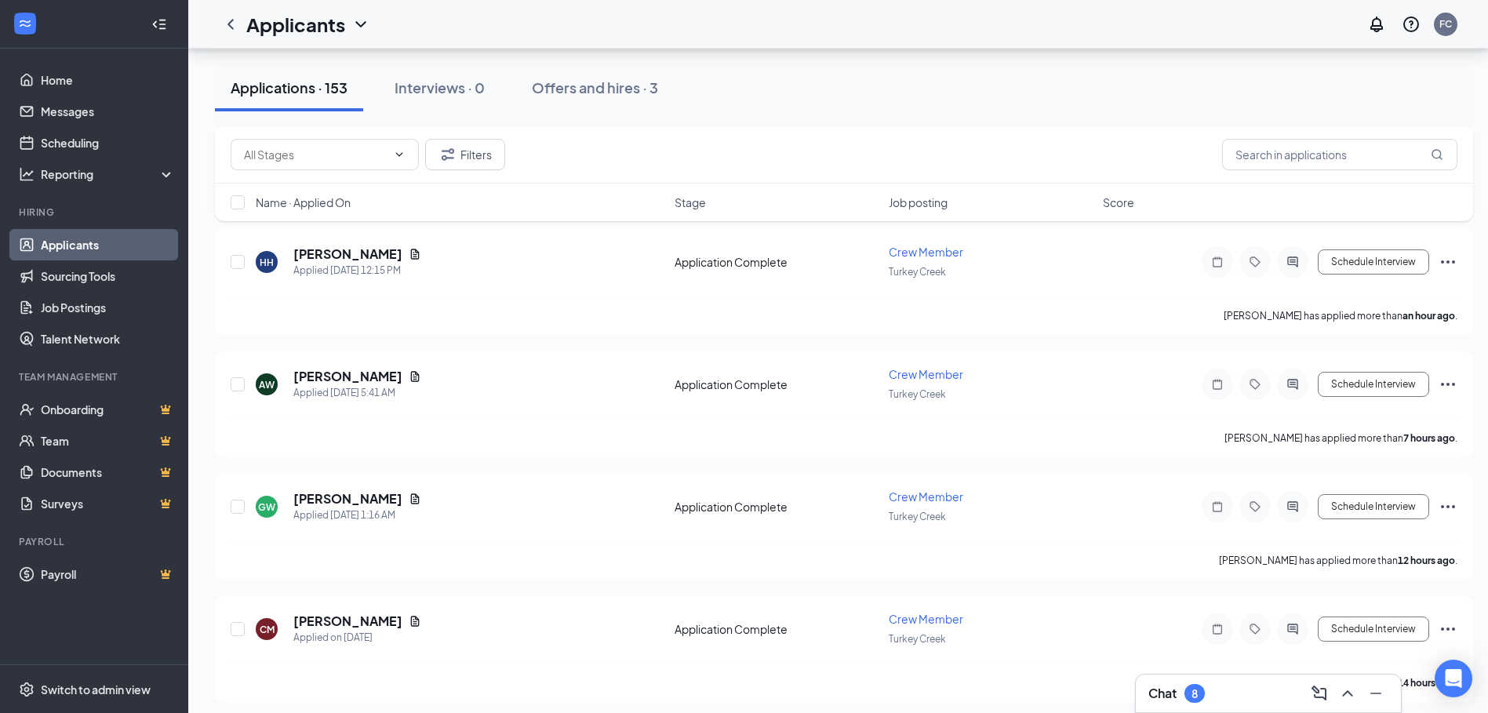
scroll to position [157, 0]
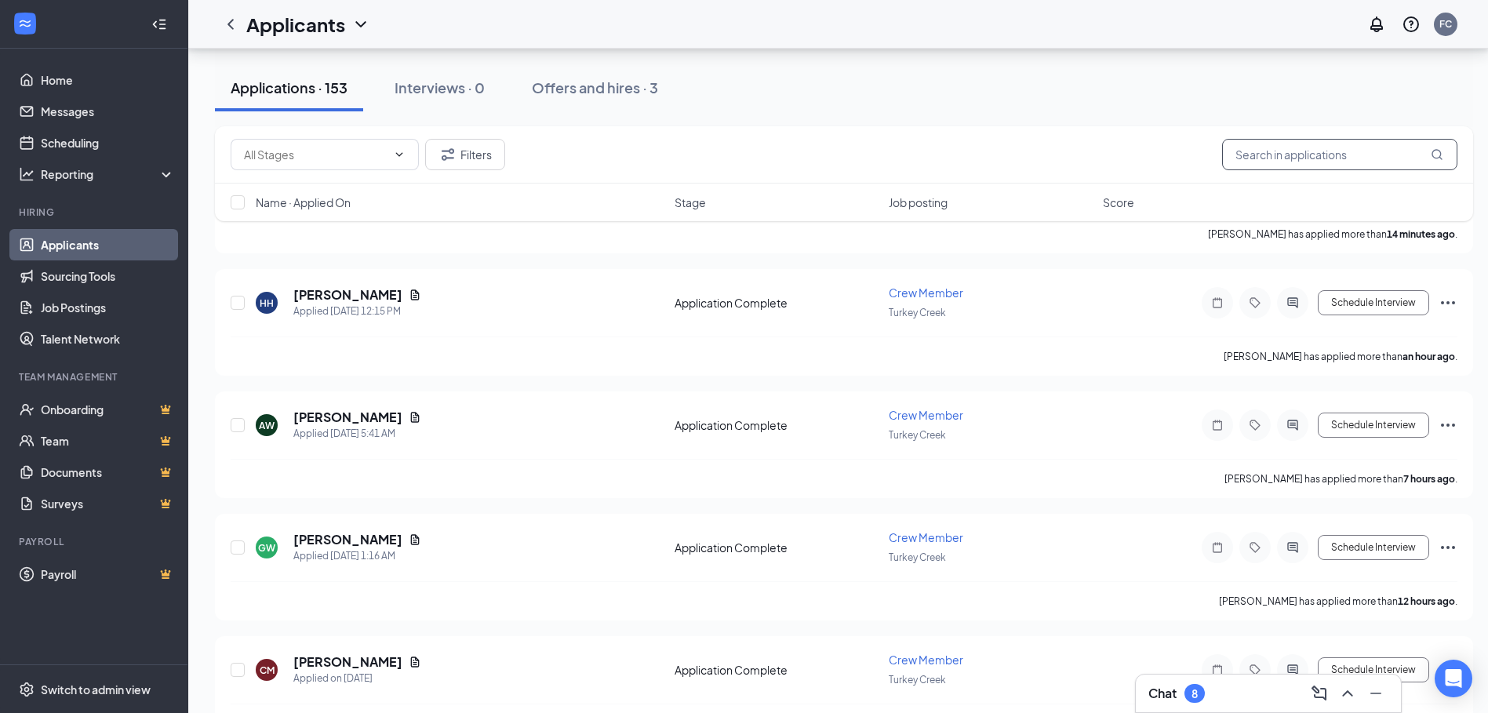
click at [1296, 152] on input "text" at bounding box center [1339, 154] width 235 height 31
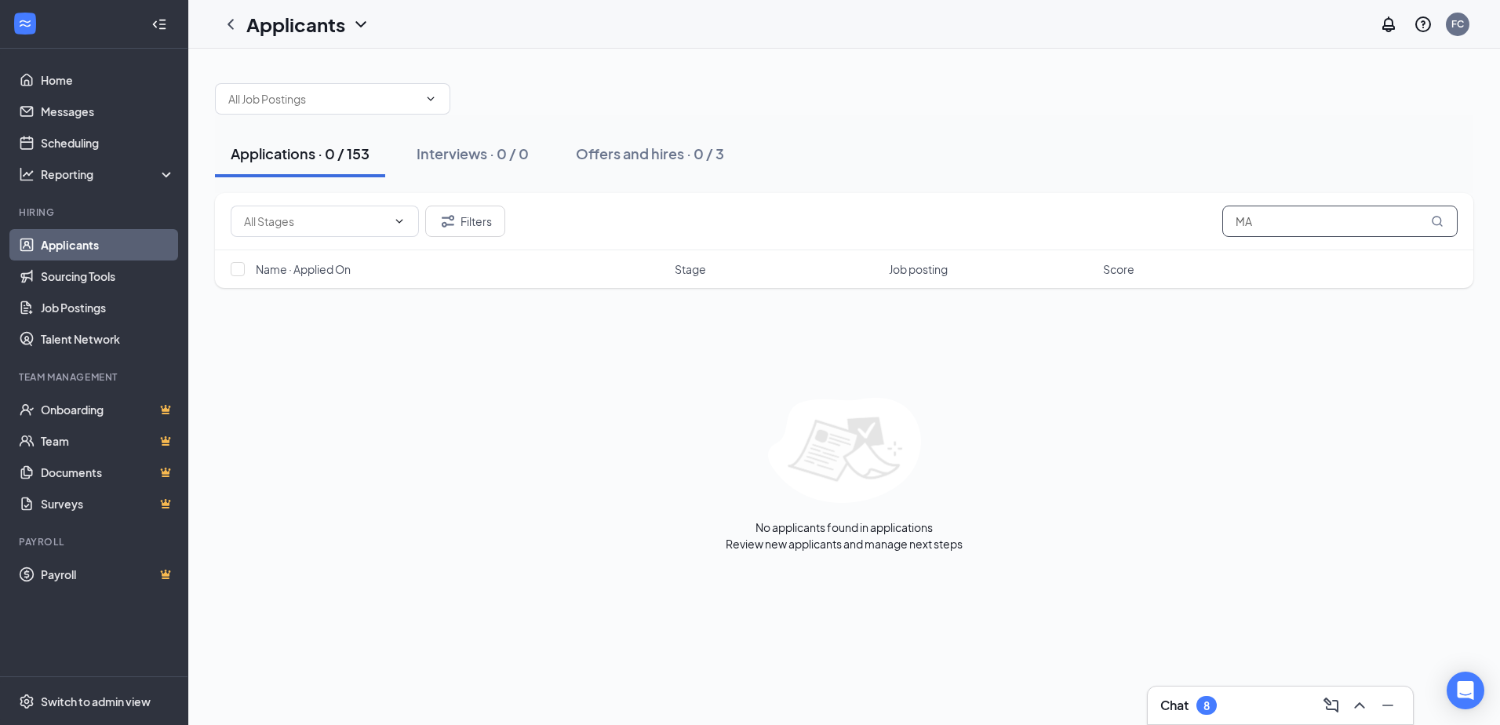
type input "M"
